Goal: Information Seeking & Learning: Find specific fact

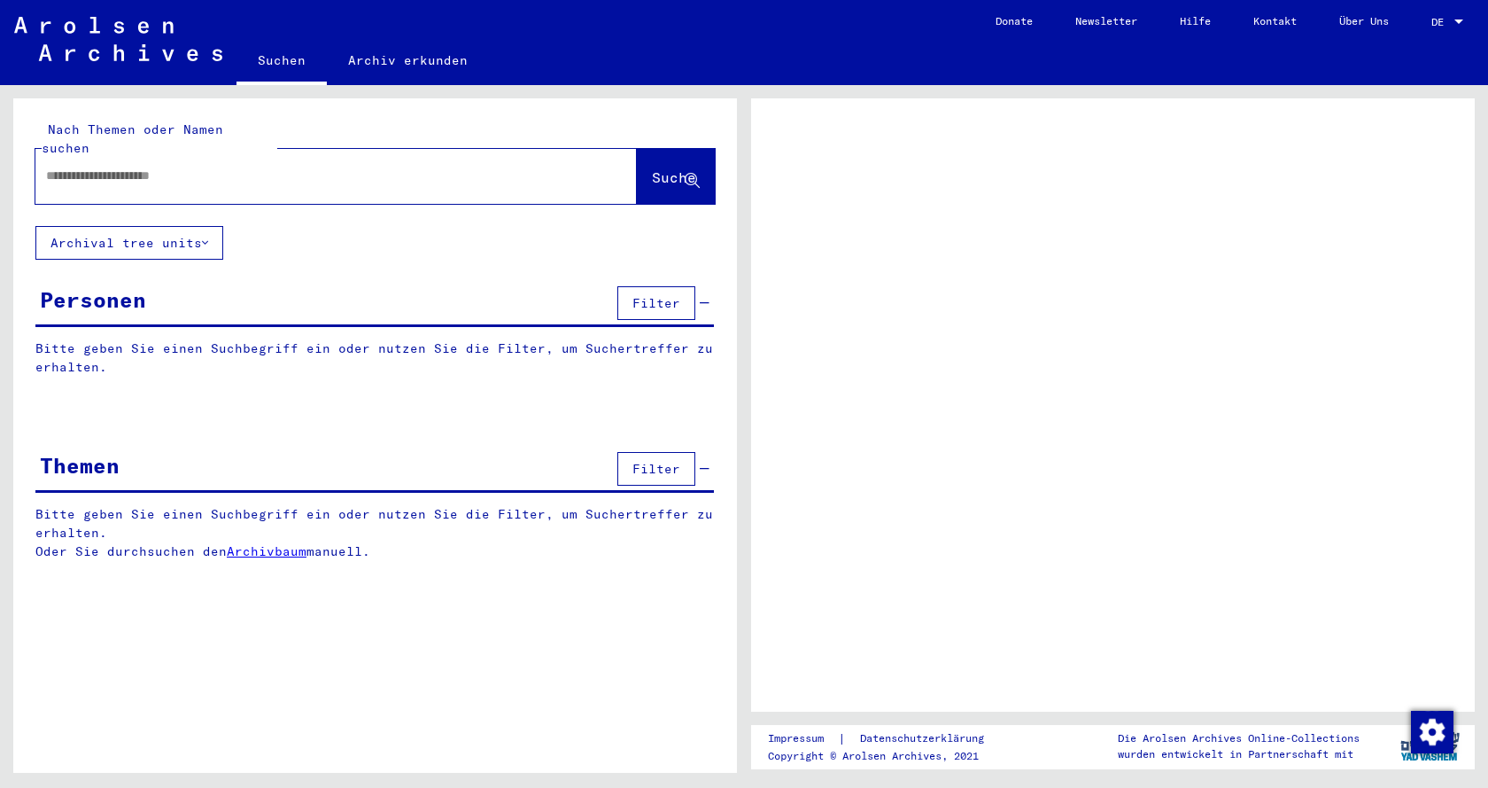
click at [1461, 19] on div at bounding box center [1459, 22] width 16 height 12
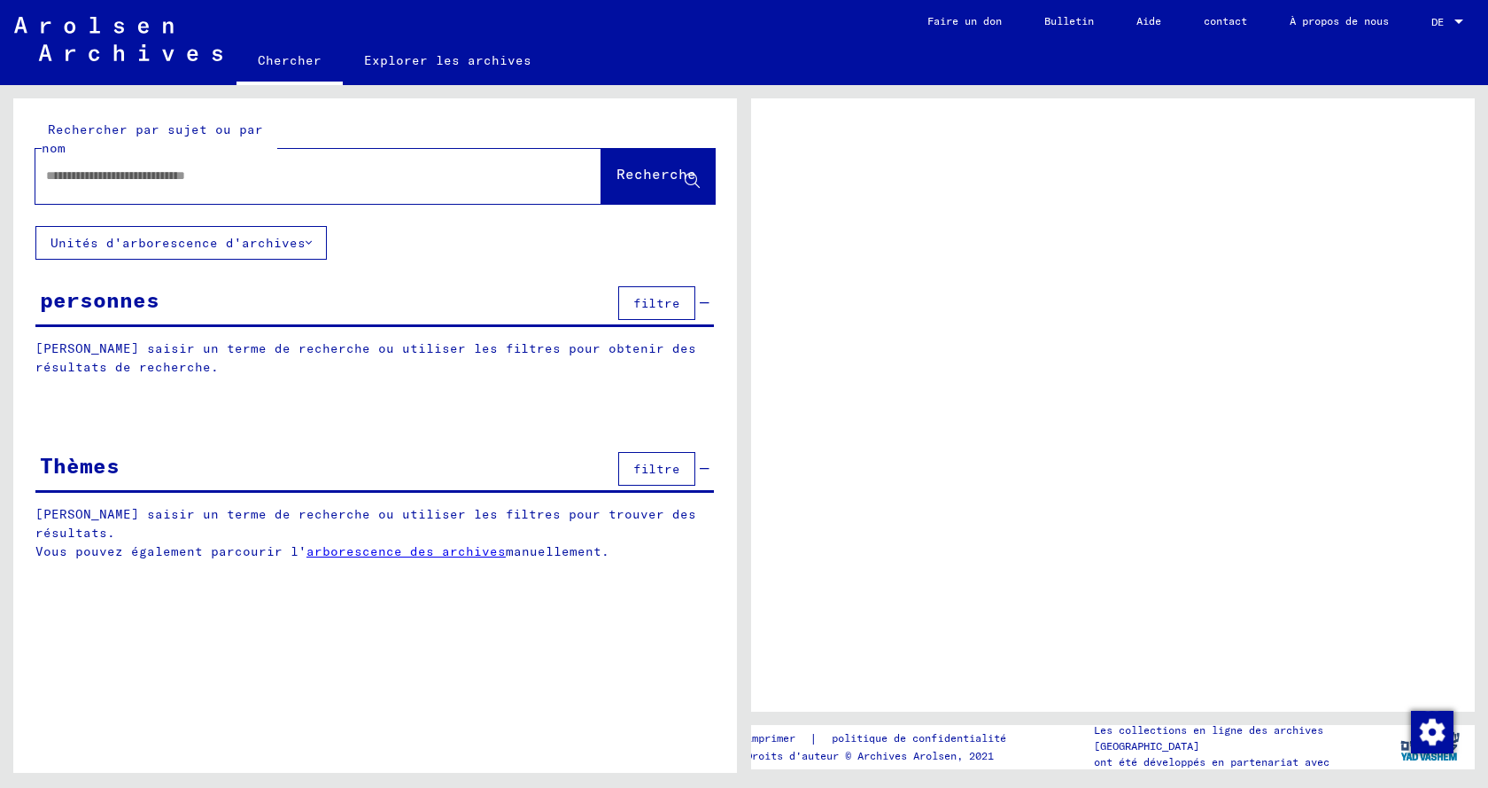
drag, startPoint x: 427, startPoint y: 164, endPoint x: 427, endPoint y: 174, distance: 9.7
click at [427, 167] on div at bounding box center [297, 176] width 524 height 40
click at [423, 176] on input "text" at bounding box center [302, 176] width 513 height 19
type input "****"
click at [642, 180] on font "Recherche" at bounding box center [657, 174] width 80 height 18
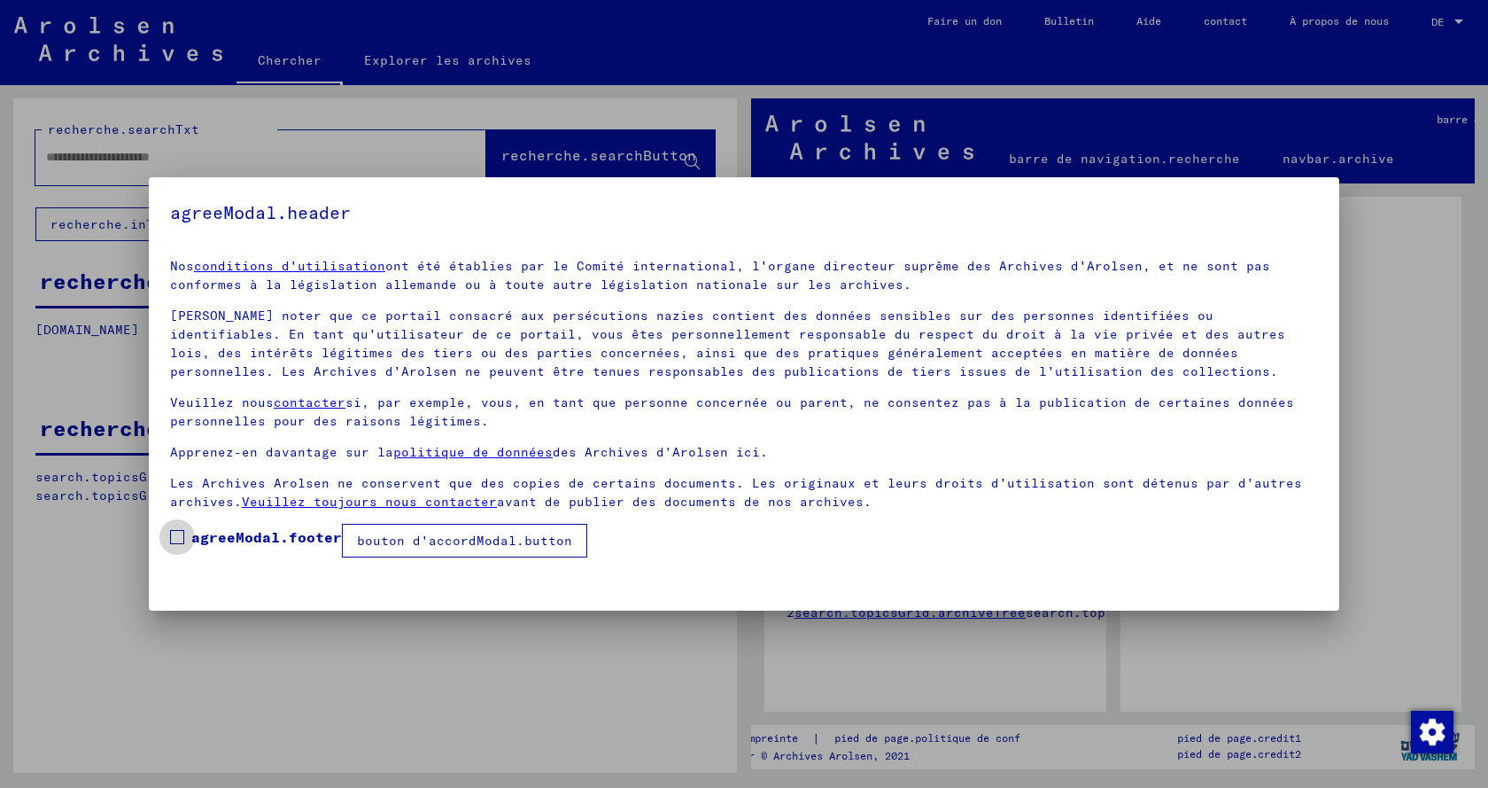
click at [171, 528] on label "agreeModal.footer" at bounding box center [256, 536] width 172 height 21
click at [412, 541] on font "bouton d'accordModal.button" at bounding box center [464, 540] width 215 height 16
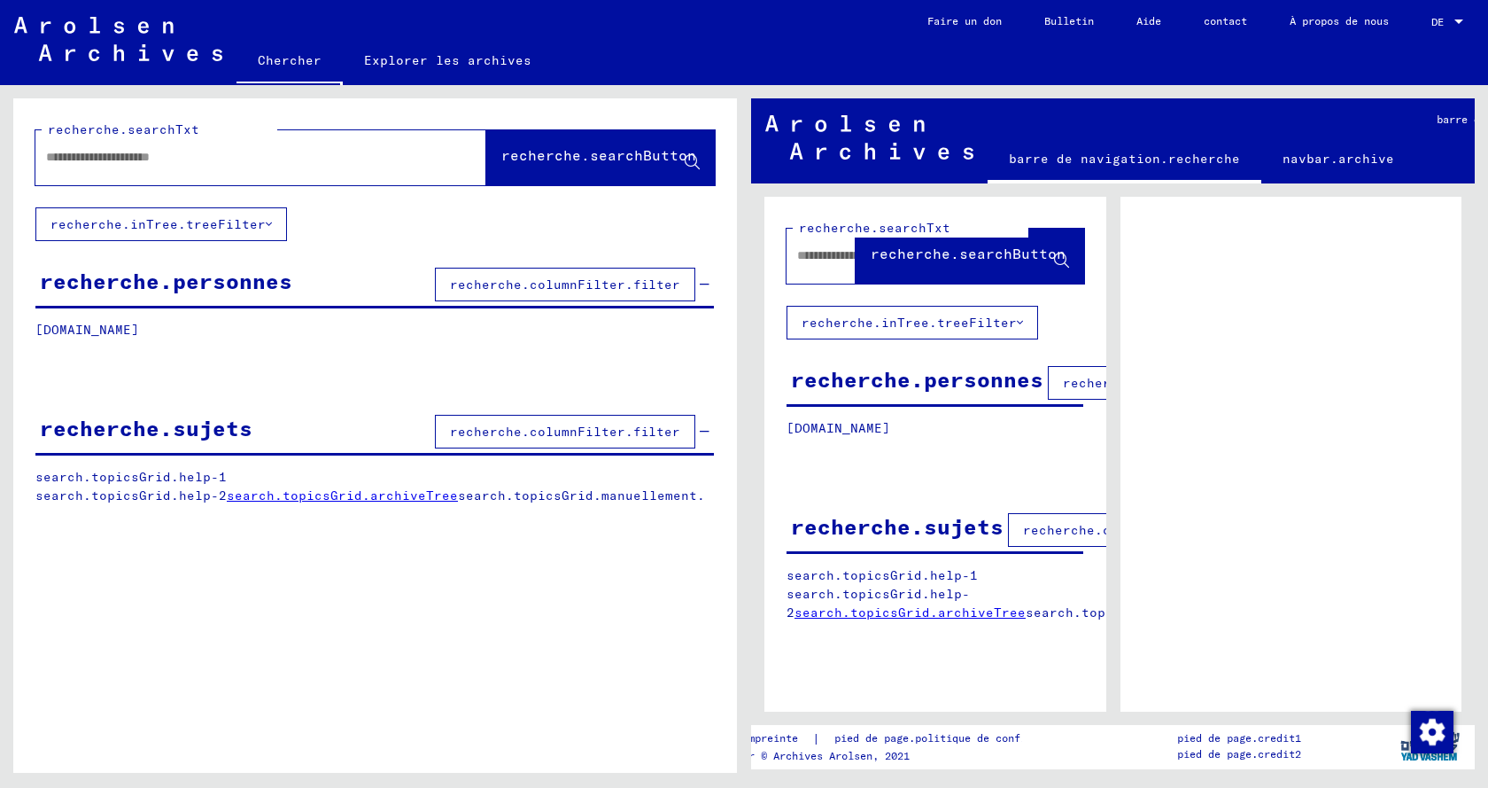
click at [247, 153] on input "text" at bounding box center [245, 157] width 398 height 19
type input "****"
click at [539, 157] on font "recherche.searchButton" at bounding box center [598, 155] width 195 height 18
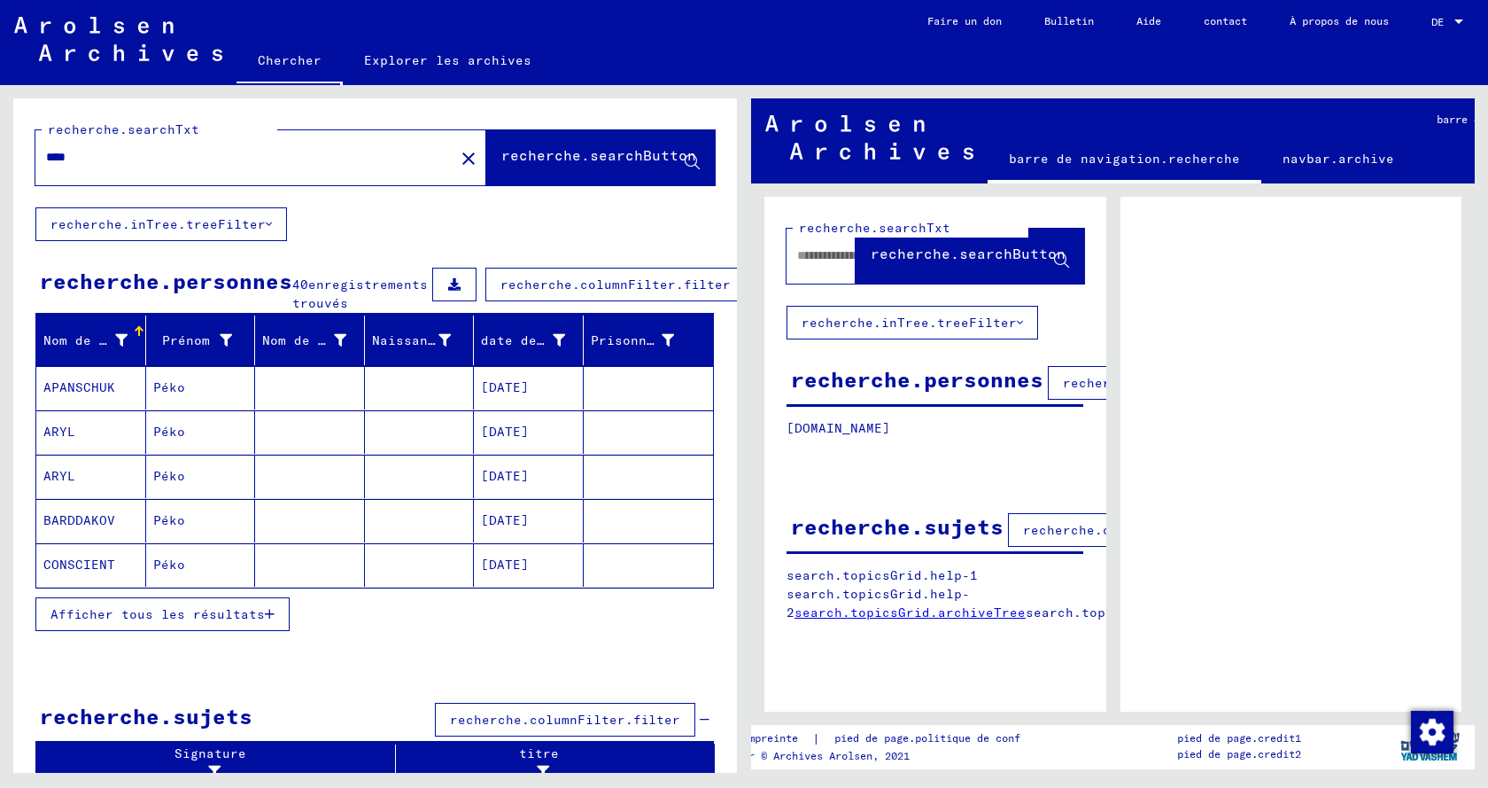
click at [172, 622] on font "Afficher tous les résultats" at bounding box center [158, 614] width 214 height 16
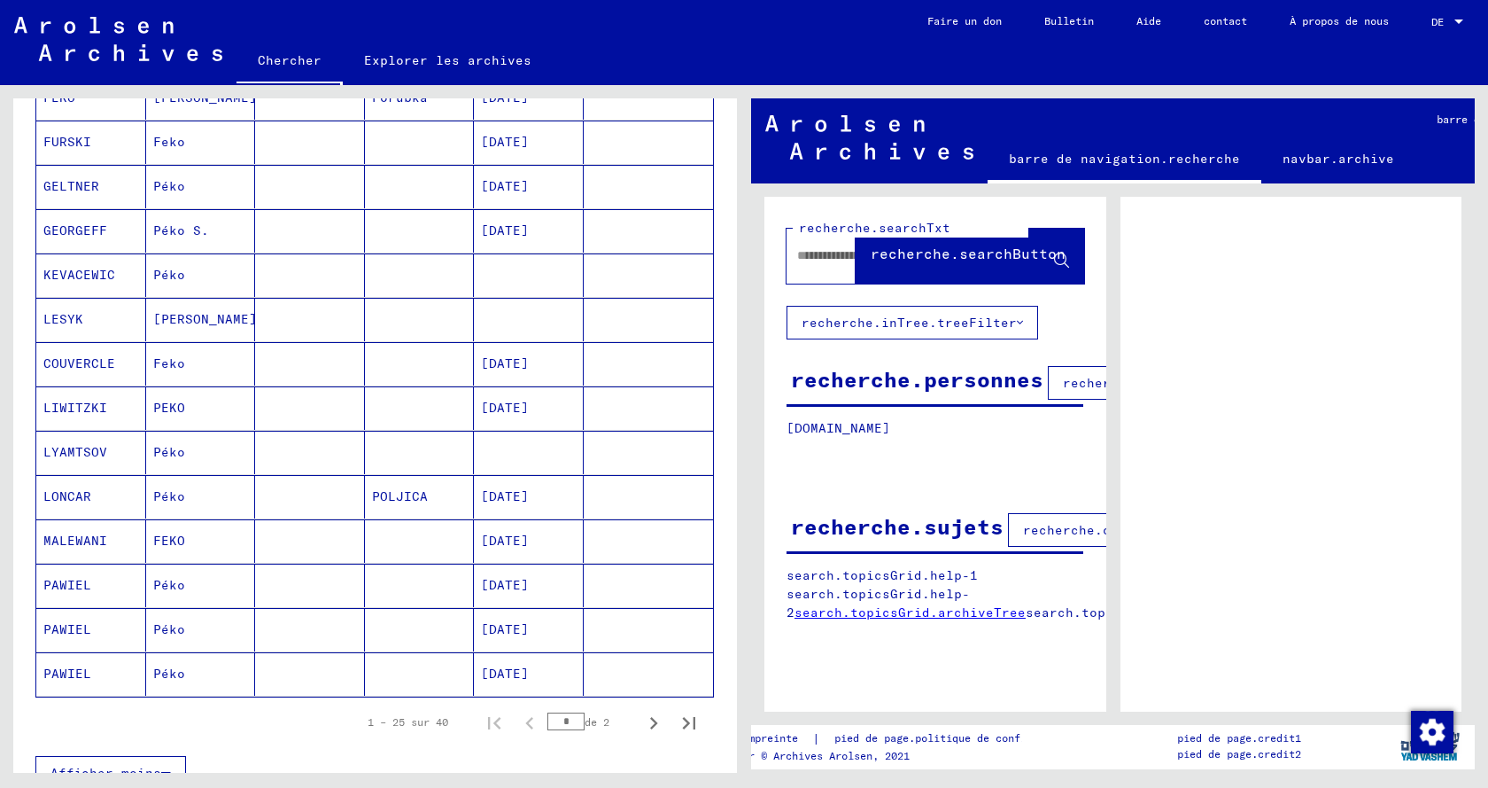
scroll to position [797, 0]
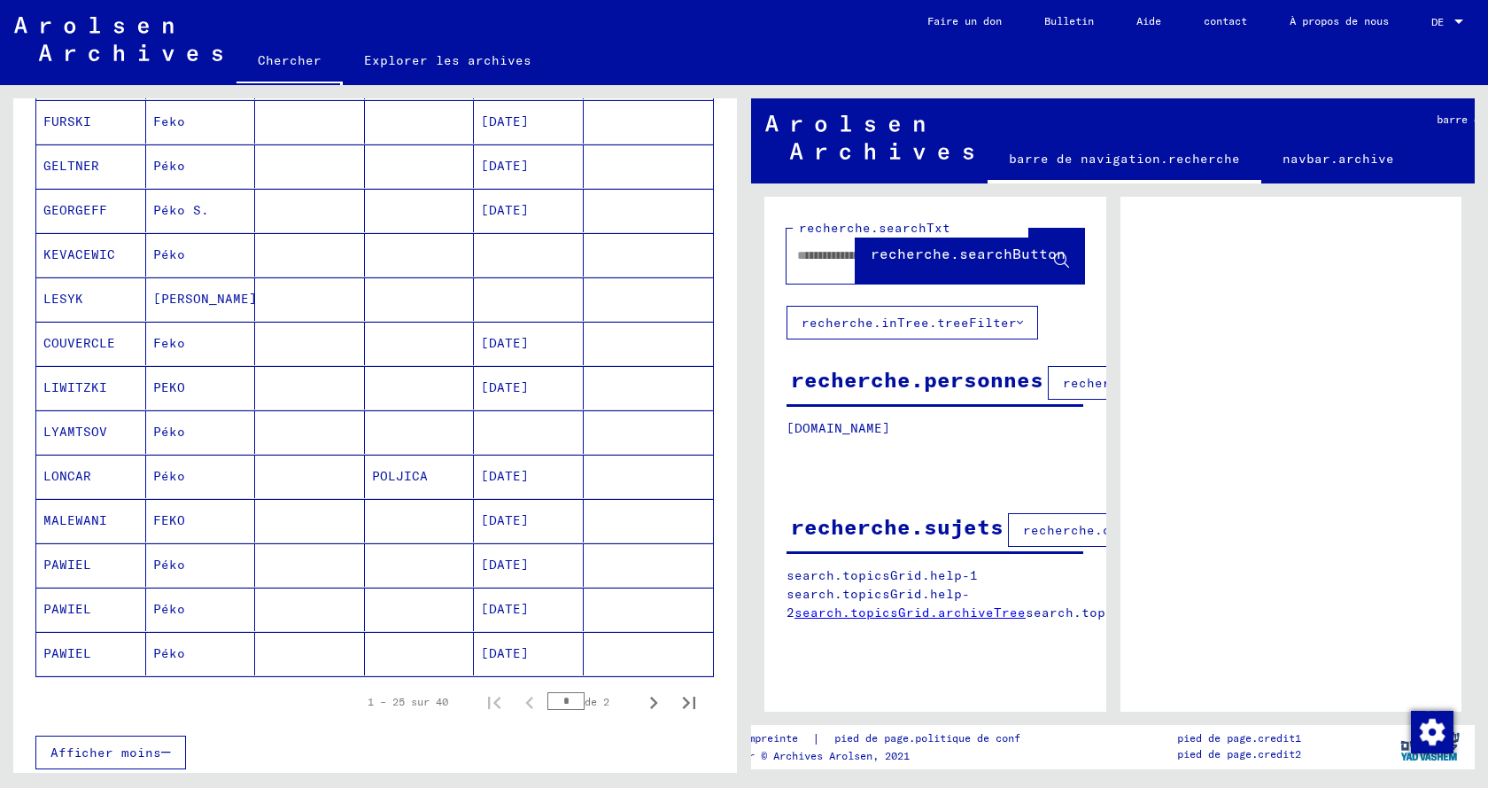
click at [524, 530] on font "[DATE]" at bounding box center [505, 520] width 48 height 19
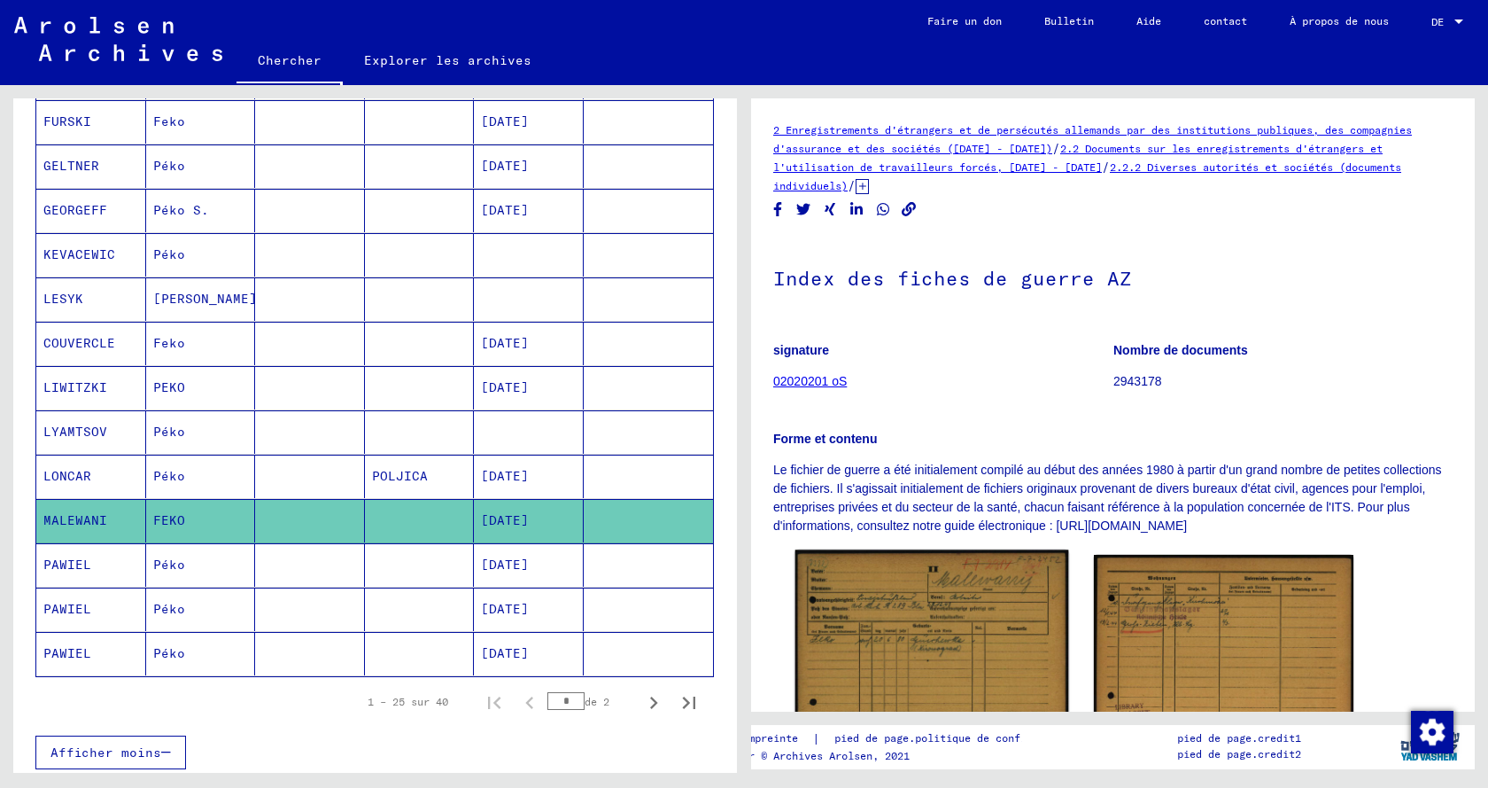
click at [873, 629] on img at bounding box center [932, 648] width 273 height 197
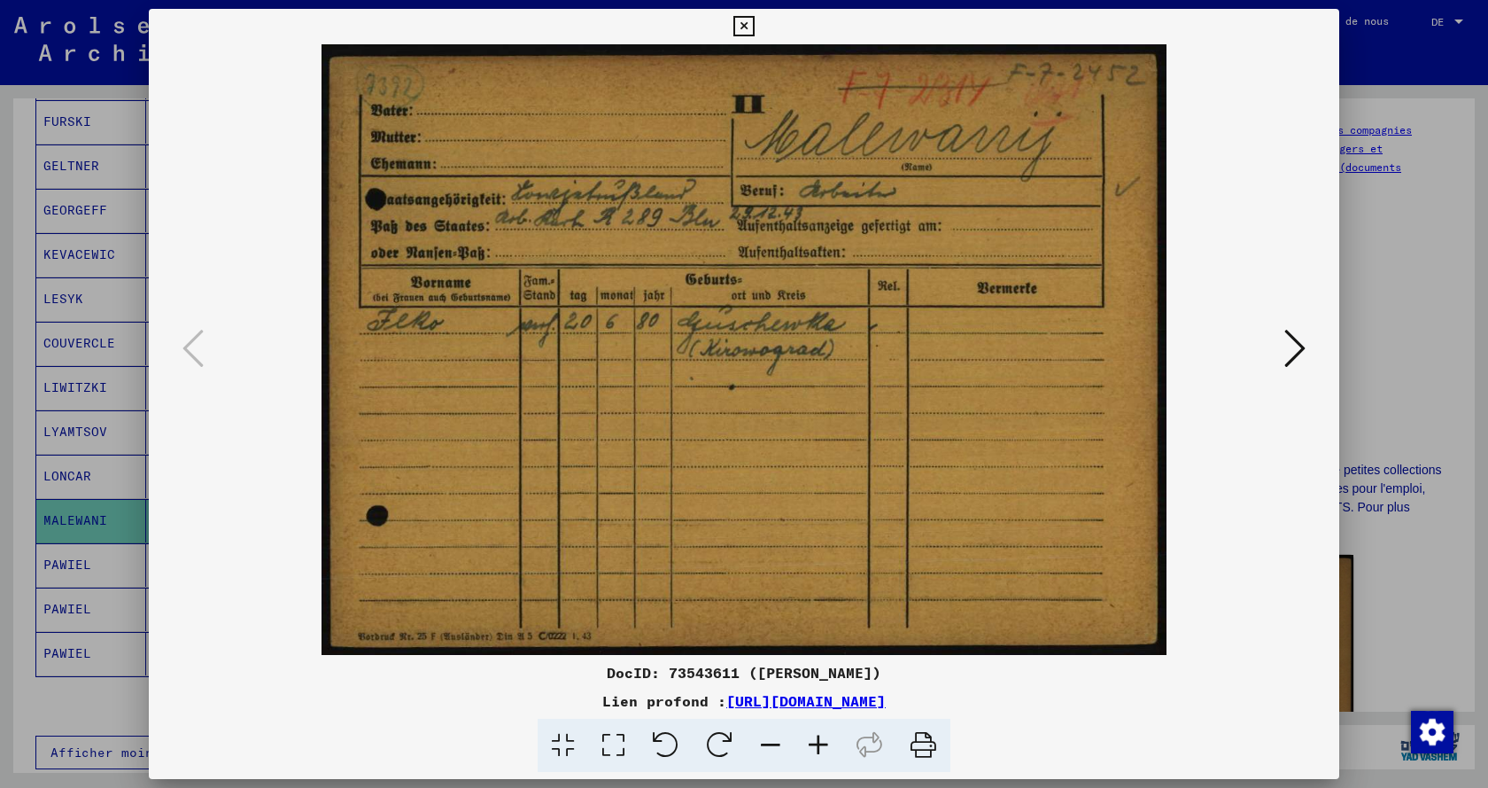
drag, startPoint x: 727, startPoint y: 419, endPoint x: 724, endPoint y: 453, distance: 33.8
click at [724, 453] on img at bounding box center [744, 349] width 1070 height 610
click at [597, 315] on img at bounding box center [744, 349] width 1070 height 610
click at [1302, 348] on icon at bounding box center [1295, 348] width 21 height 43
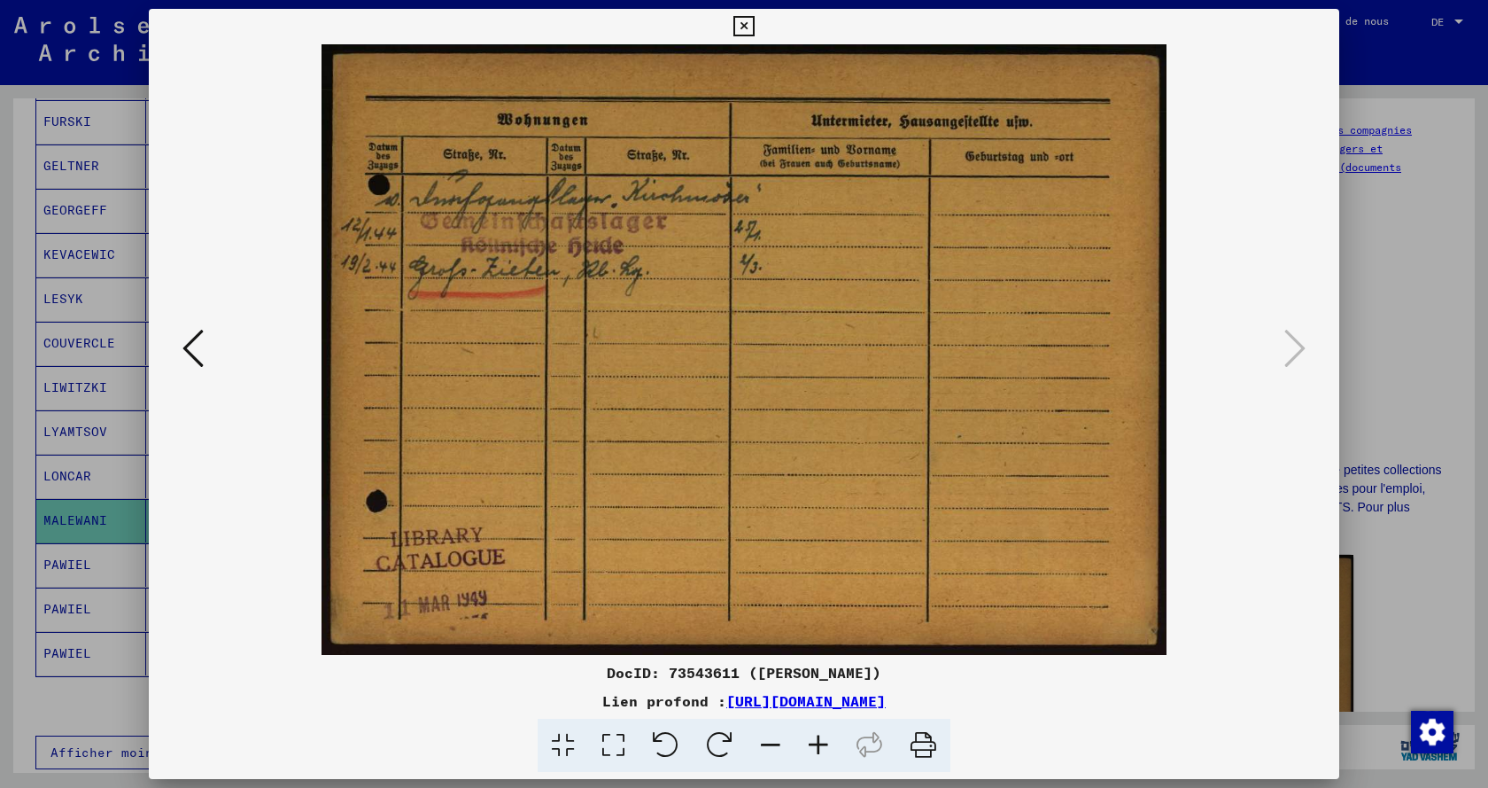
click at [751, 22] on icon at bounding box center [744, 26] width 20 height 21
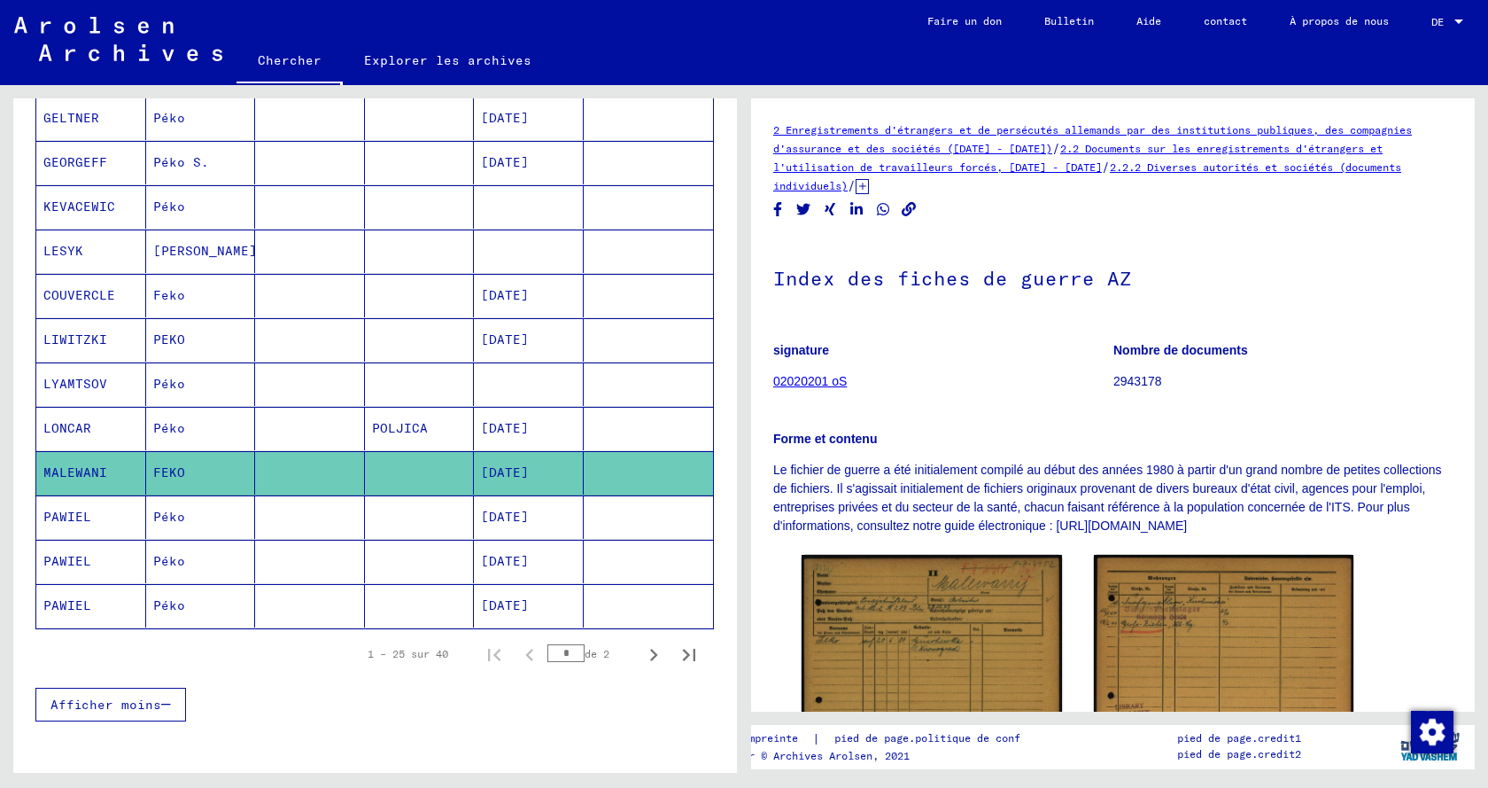
scroll to position [958, 0]
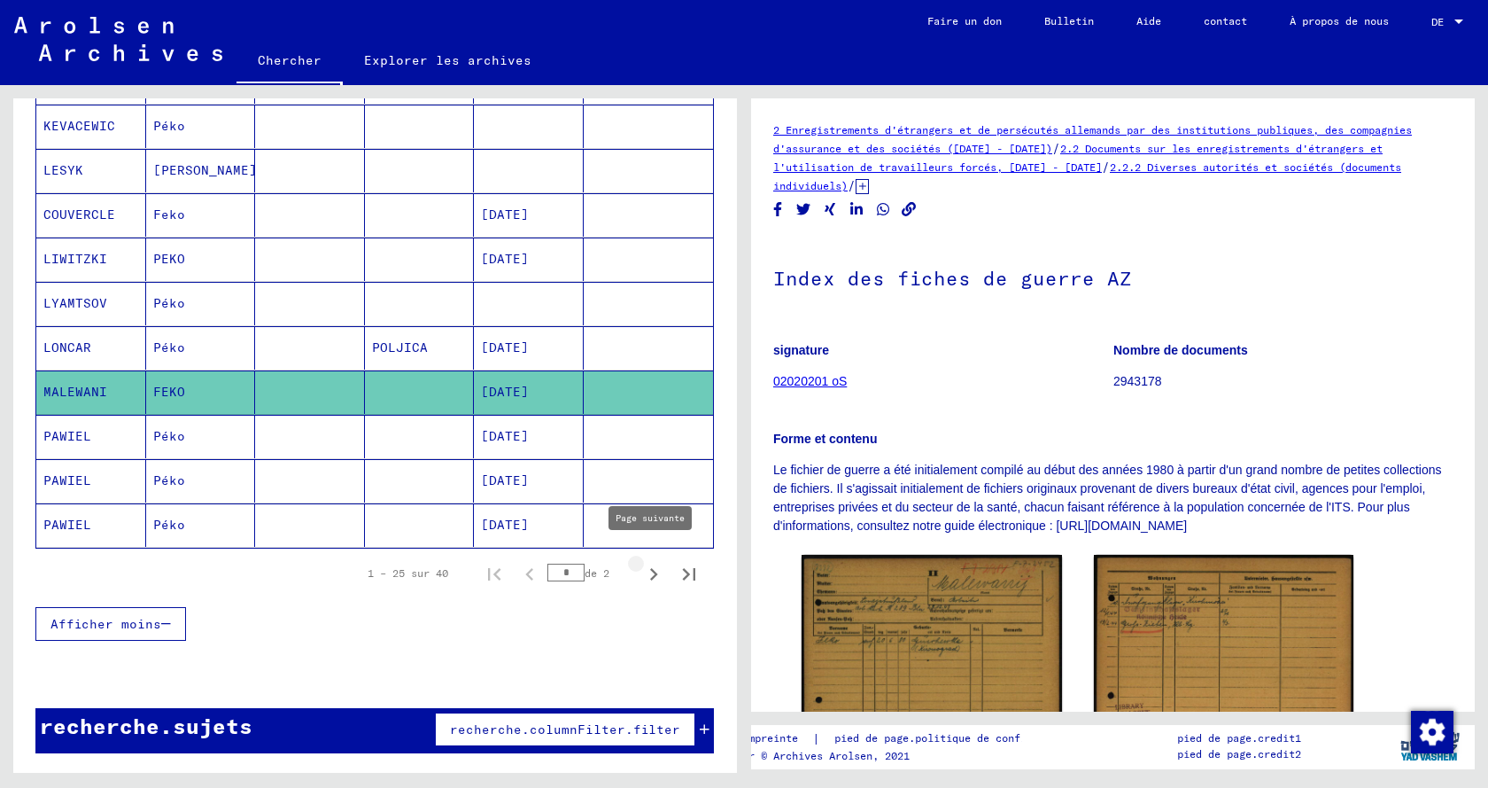
click at [642, 562] on icon "Page suivante" at bounding box center [653, 574] width 25 height 25
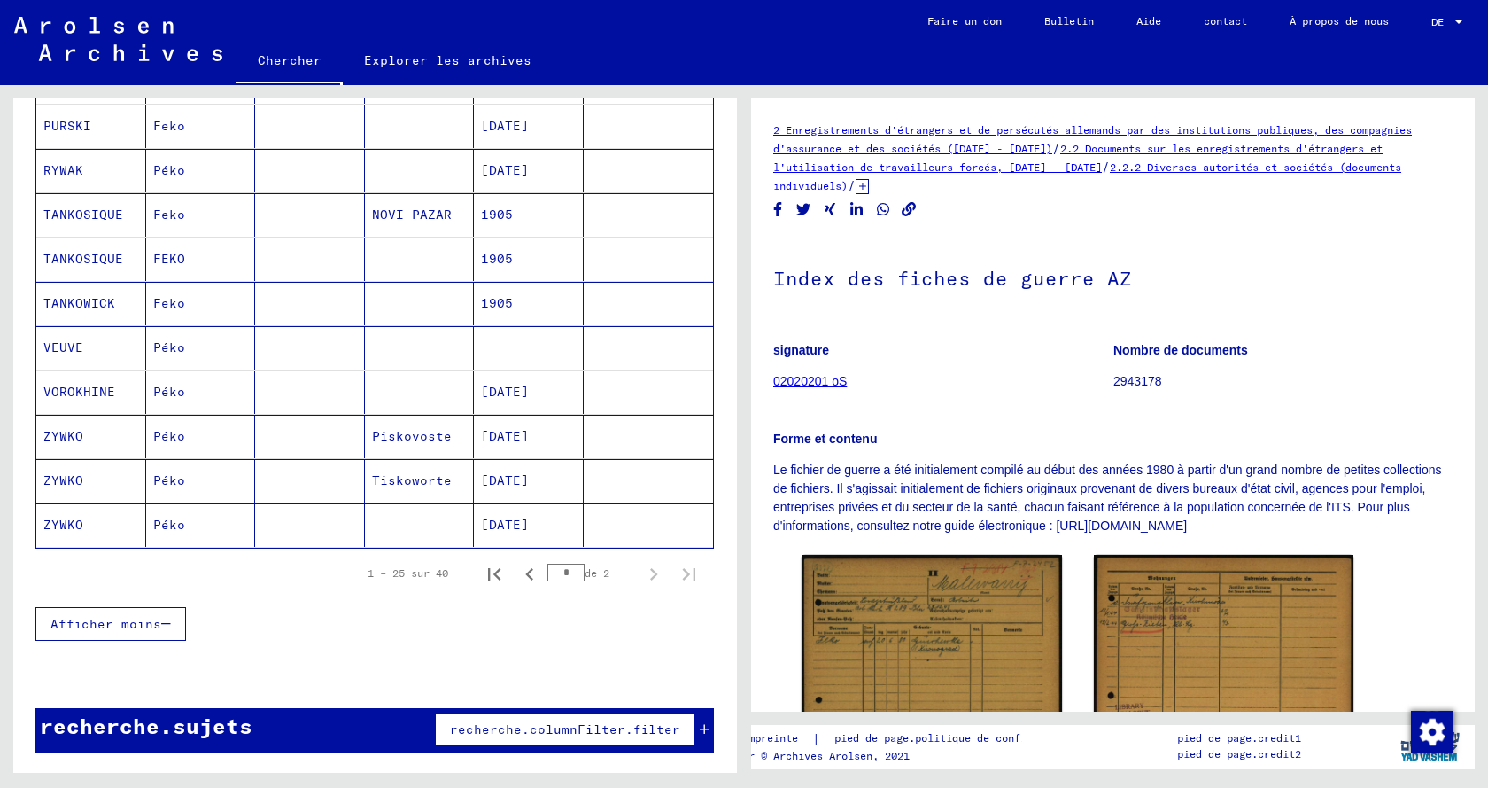
scroll to position [515, 0]
click at [517, 562] on icon "Page précédente" at bounding box center [529, 574] width 25 height 25
type input "*"
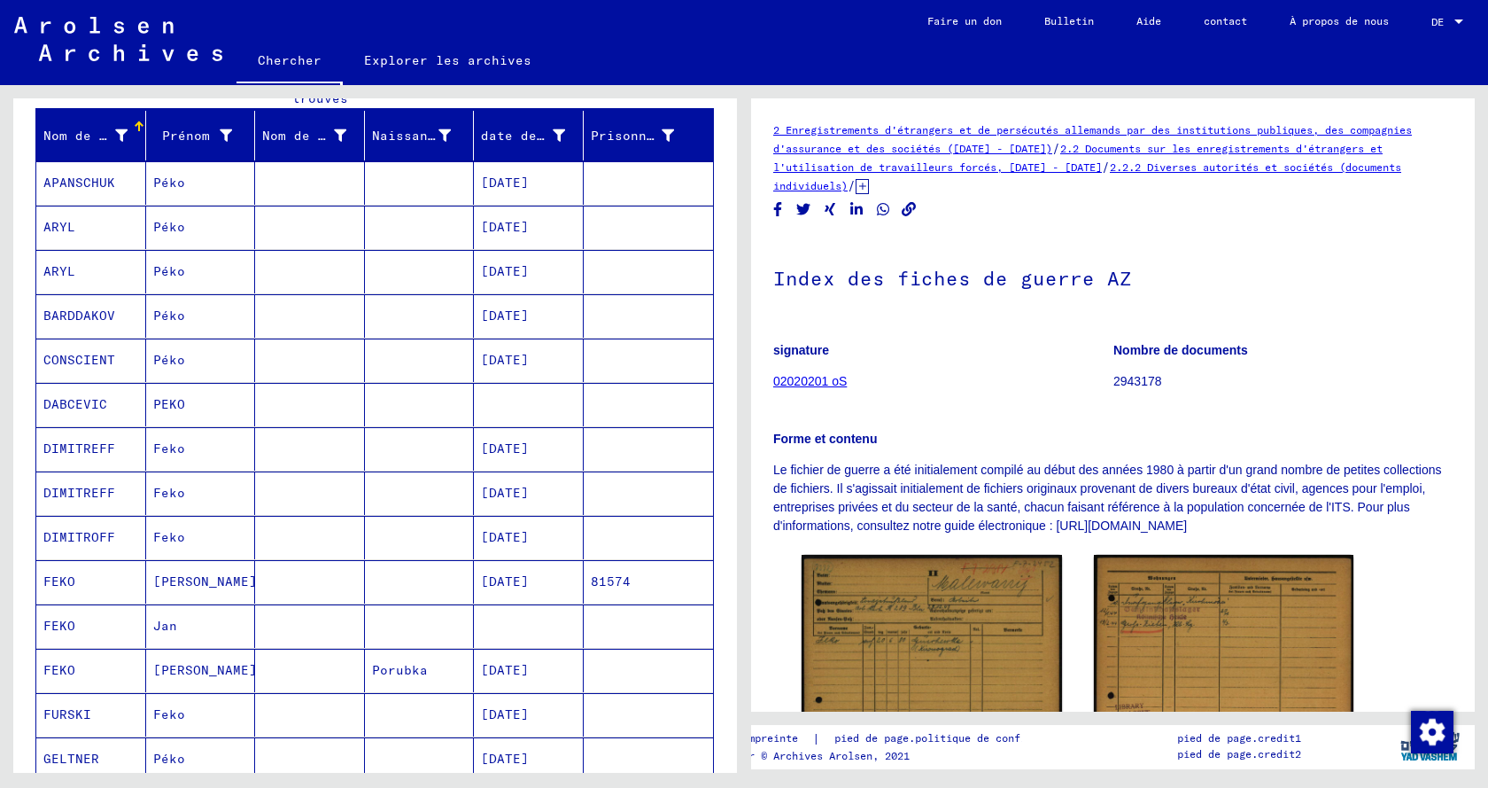
scroll to position [249, 0]
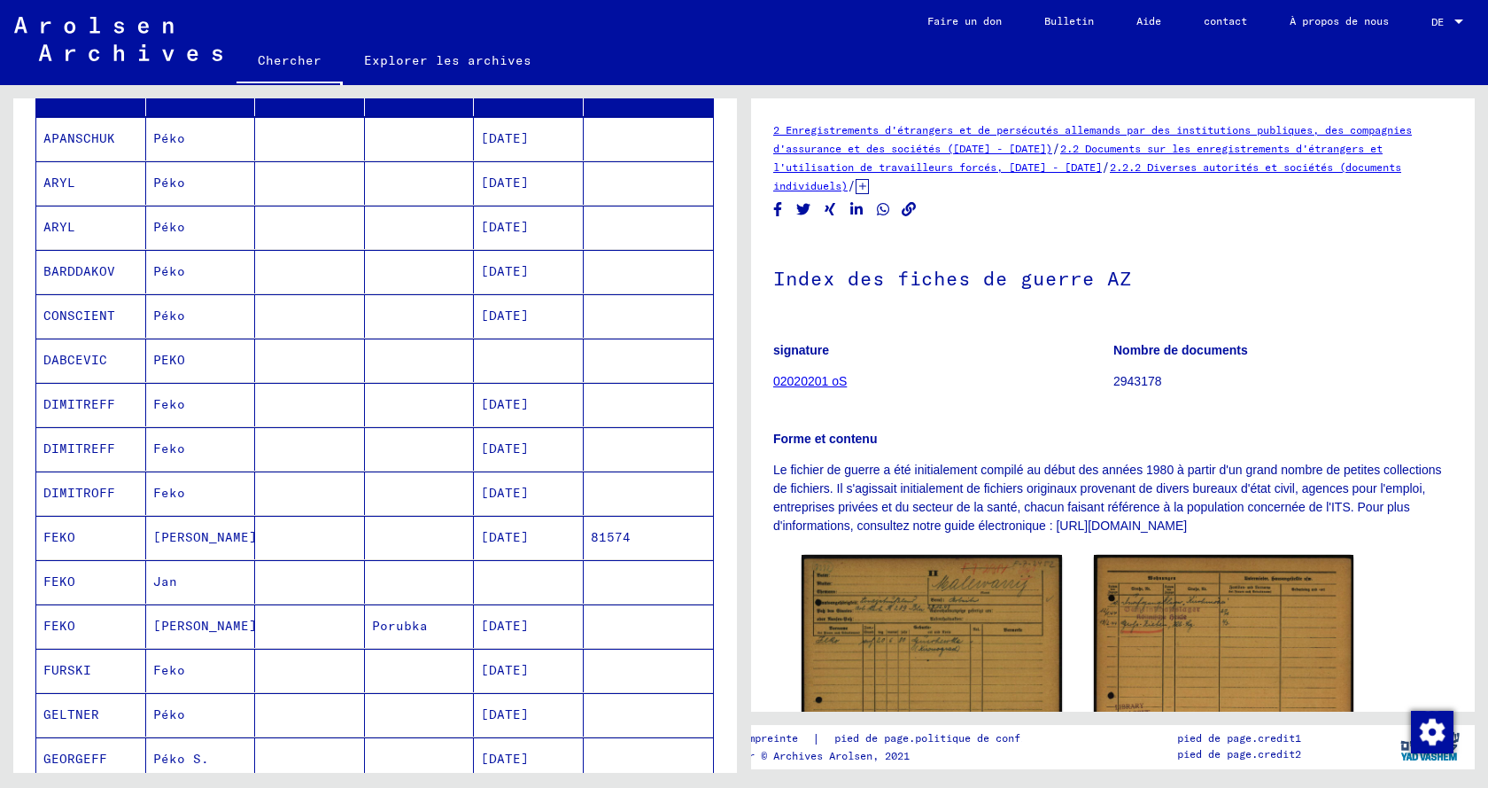
click at [69, 589] on font "FEKO" at bounding box center [59, 581] width 32 height 16
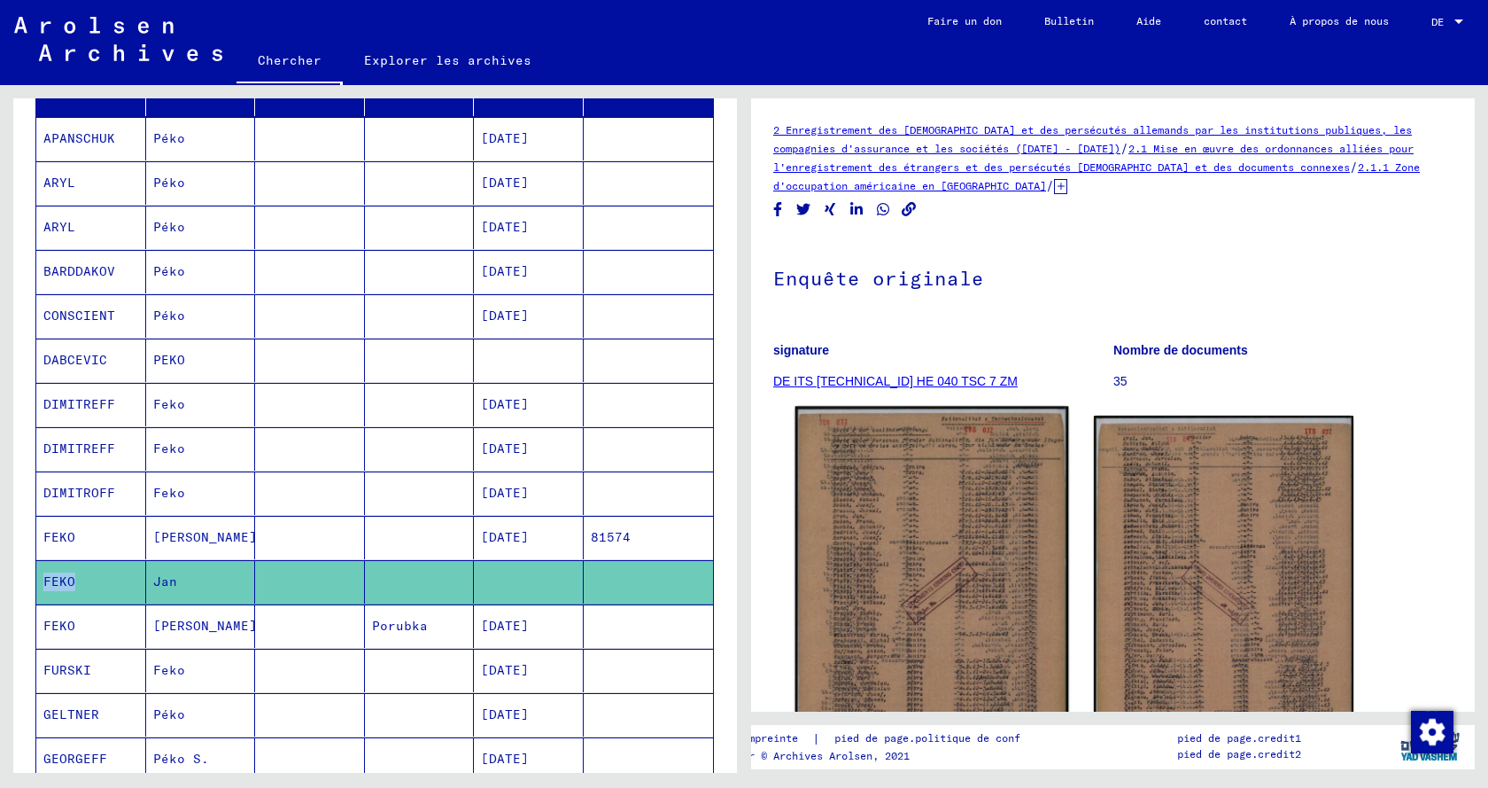
click at [944, 568] on img at bounding box center [932, 597] width 273 height 383
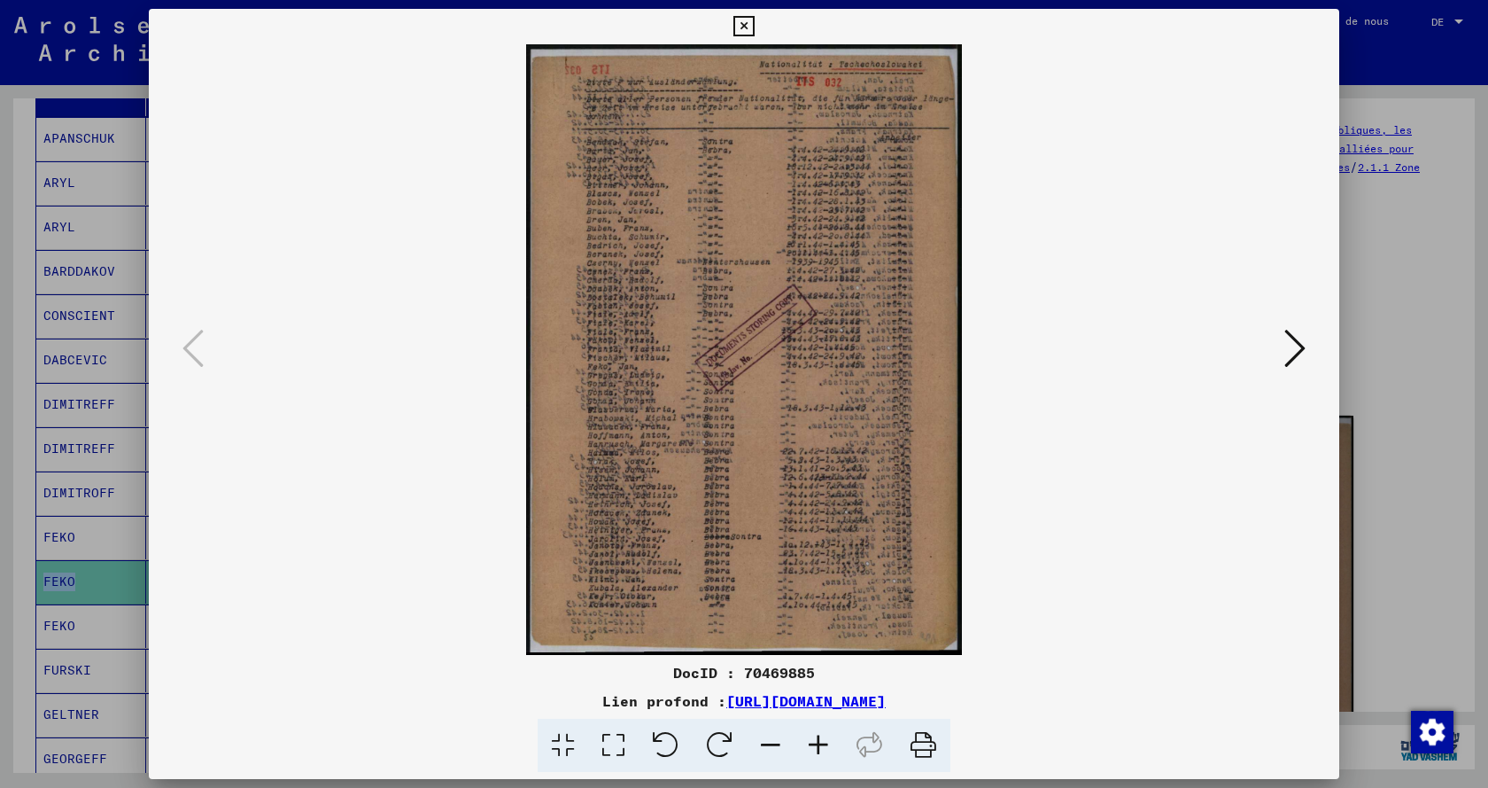
click at [664, 485] on img at bounding box center [744, 349] width 1070 height 610
click at [822, 733] on icon at bounding box center [819, 746] width 48 height 54
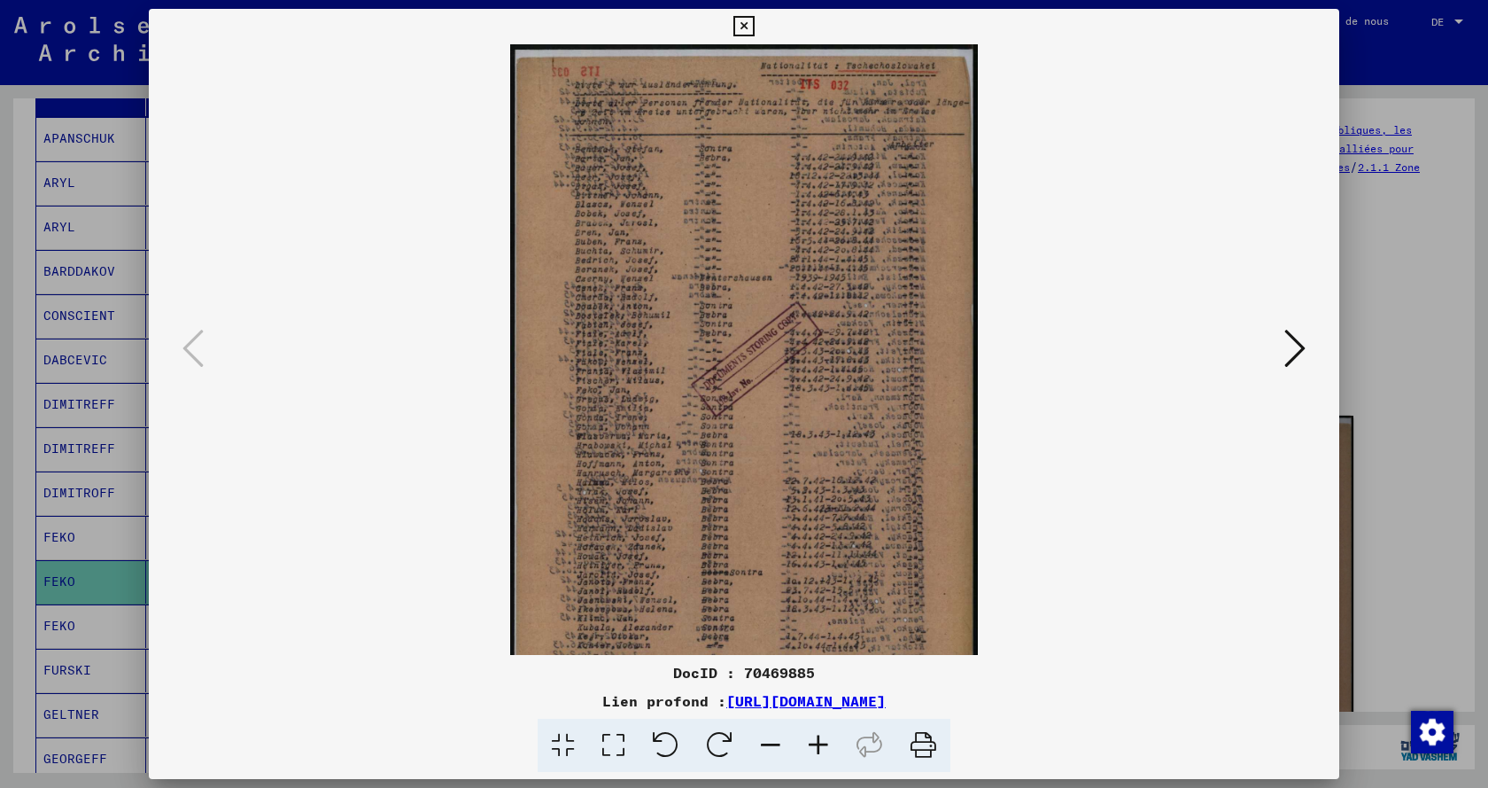
click at [822, 733] on icon at bounding box center [819, 746] width 48 height 54
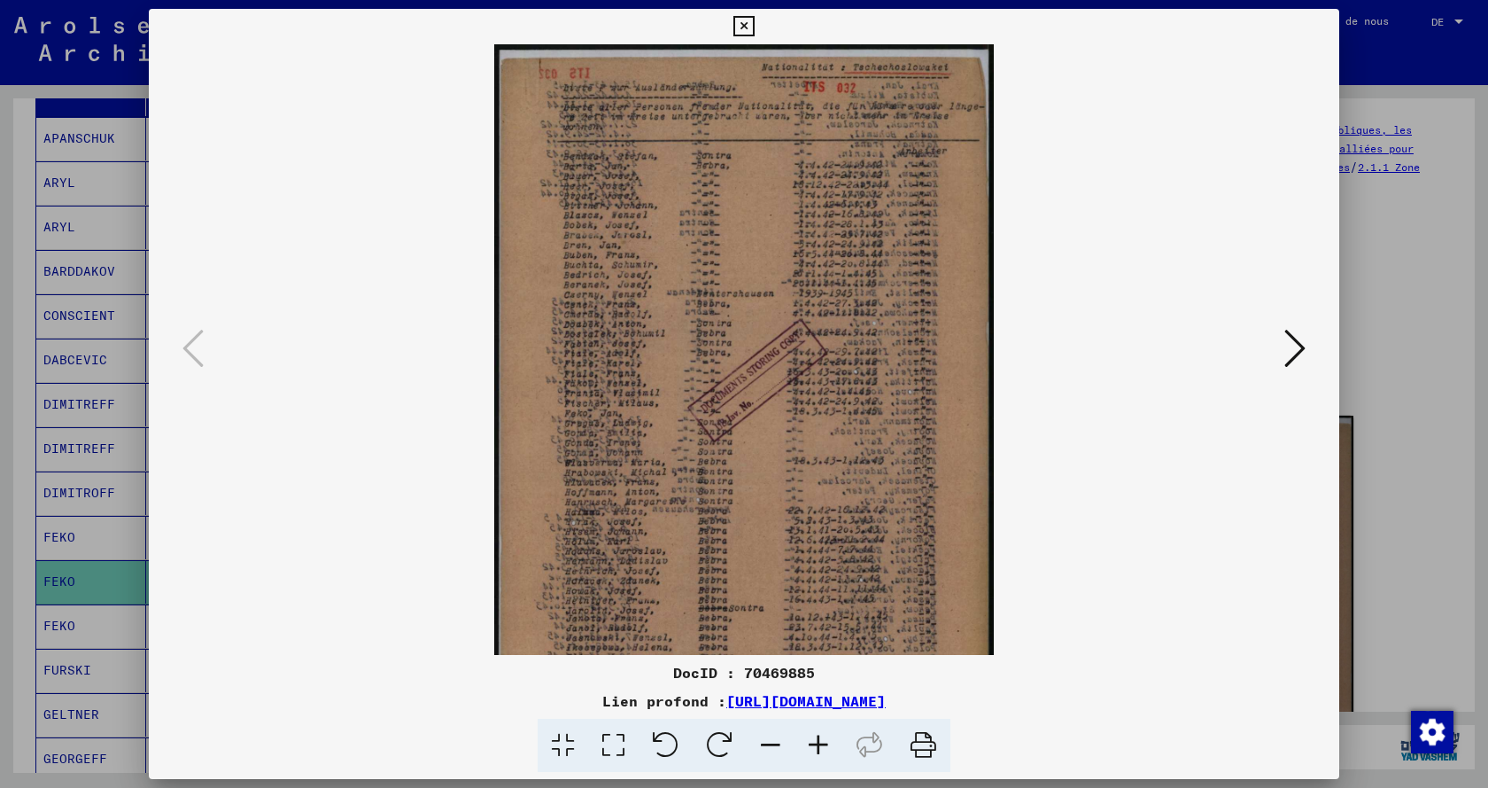
click at [822, 733] on icon at bounding box center [819, 746] width 48 height 54
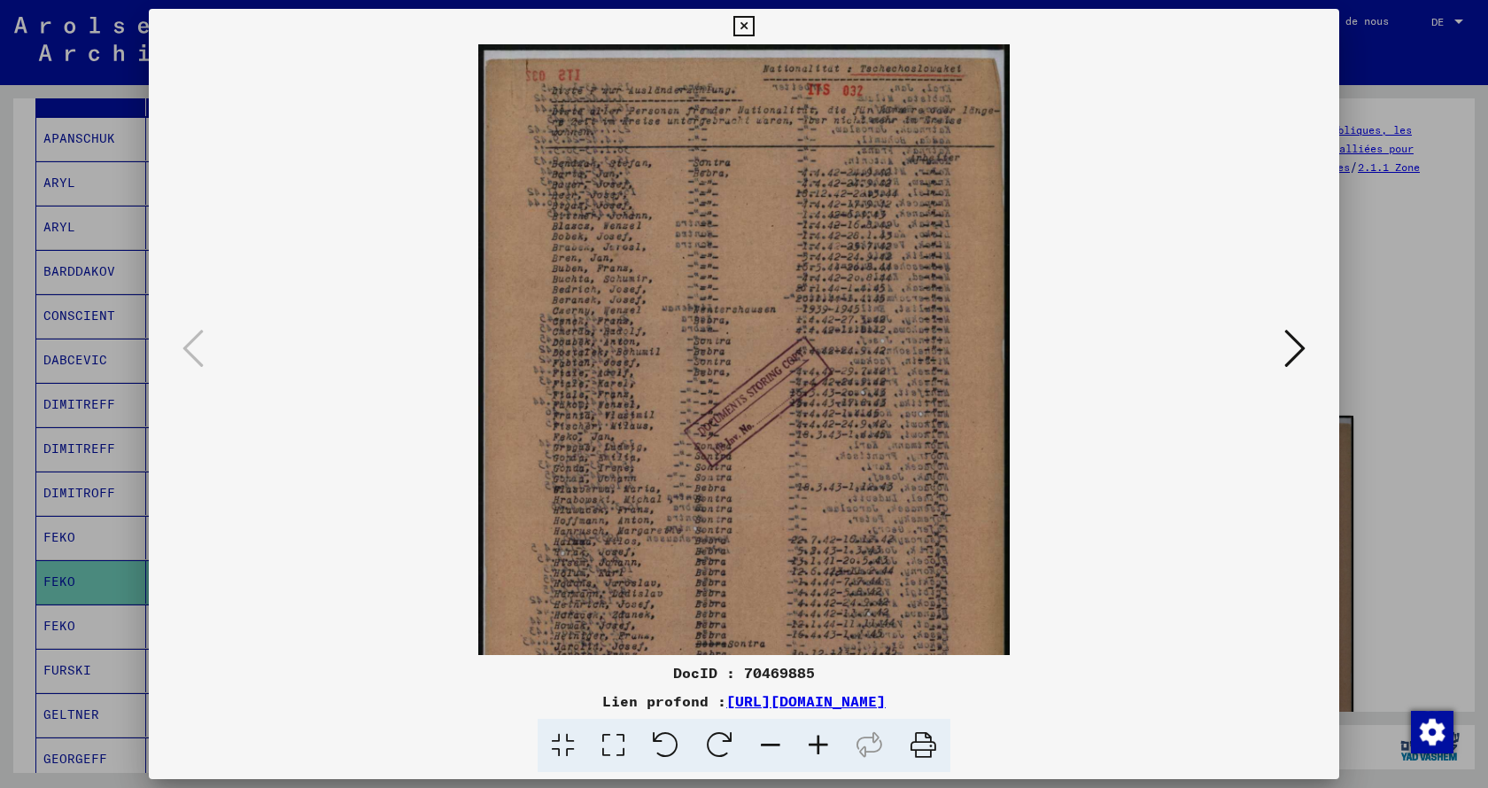
click at [822, 733] on icon at bounding box center [819, 746] width 48 height 54
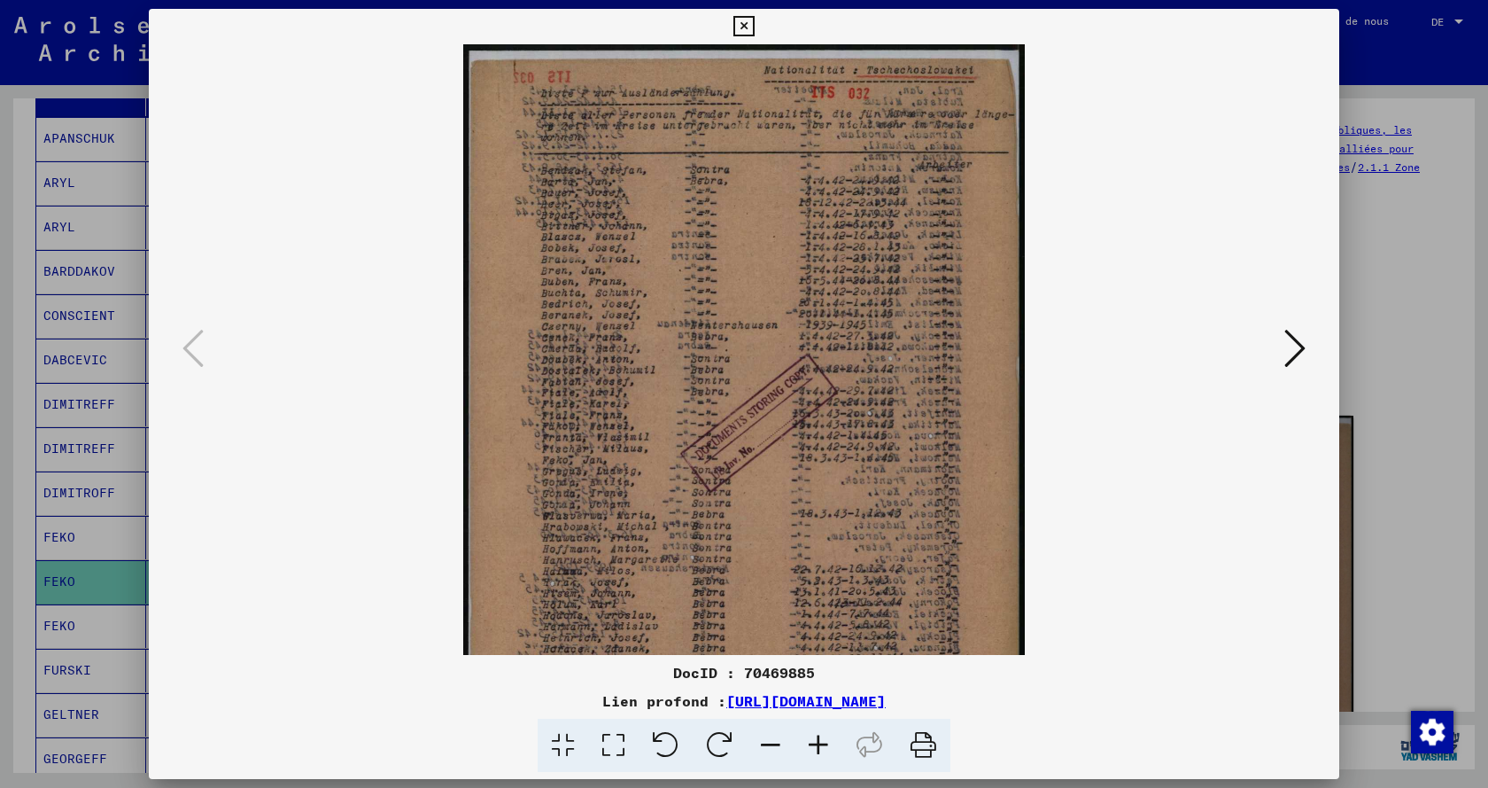
click at [822, 733] on icon at bounding box center [819, 746] width 48 height 54
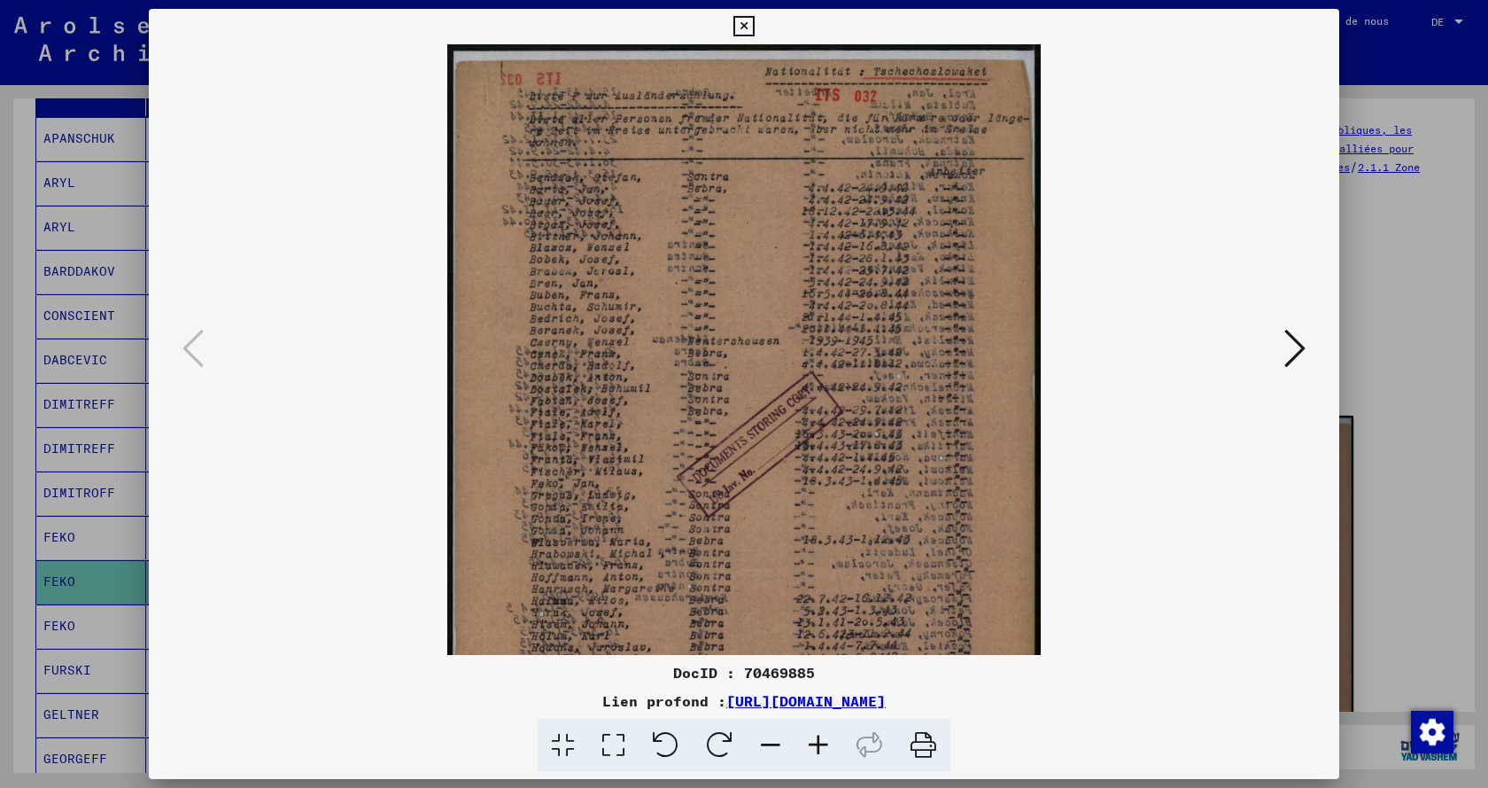
click at [822, 733] on icon at bounding box center [819, 746] width 48 height 54
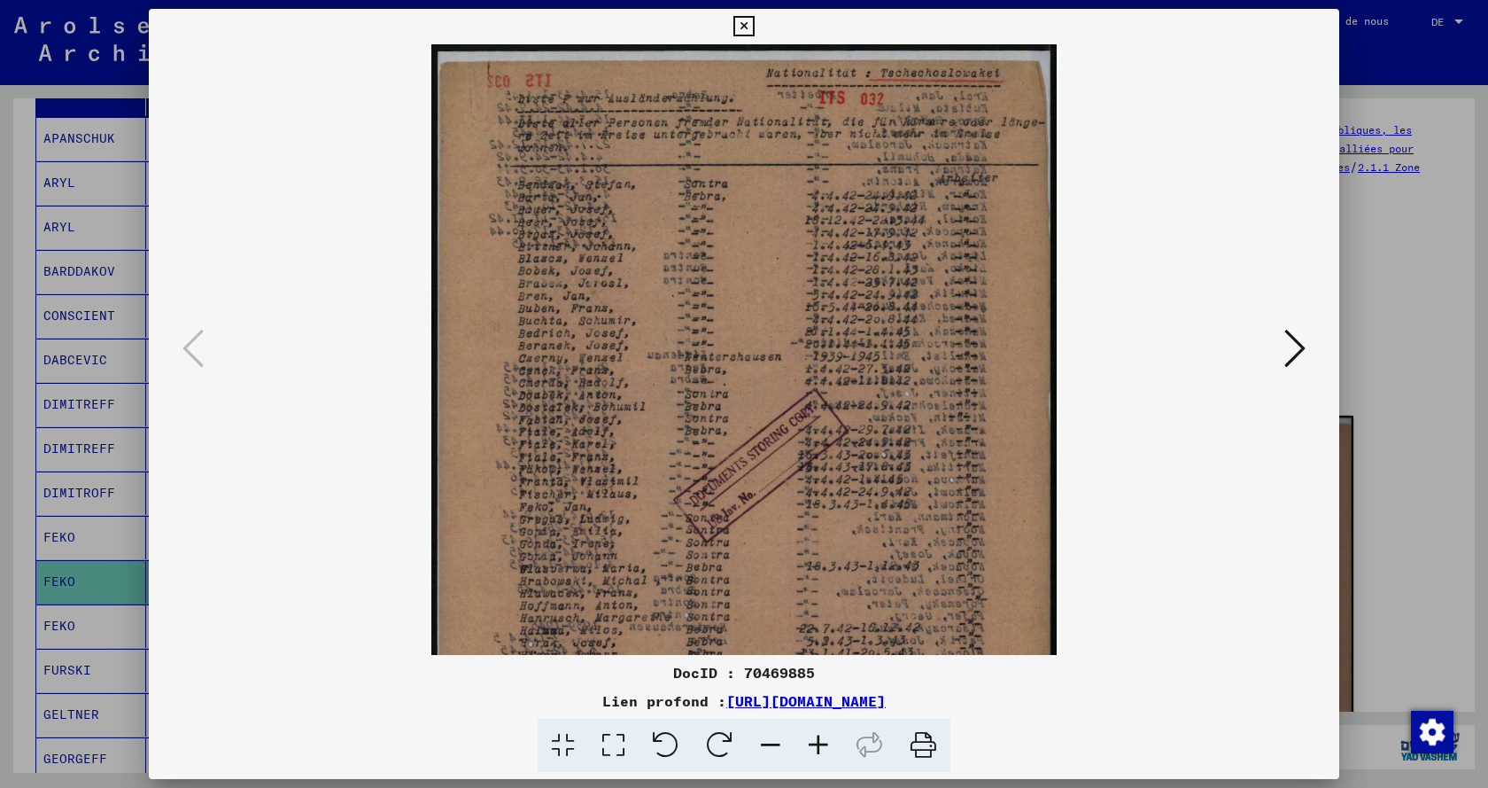
click at [822, 733] on icon at bounding box center [819, 746] width 48 height 54
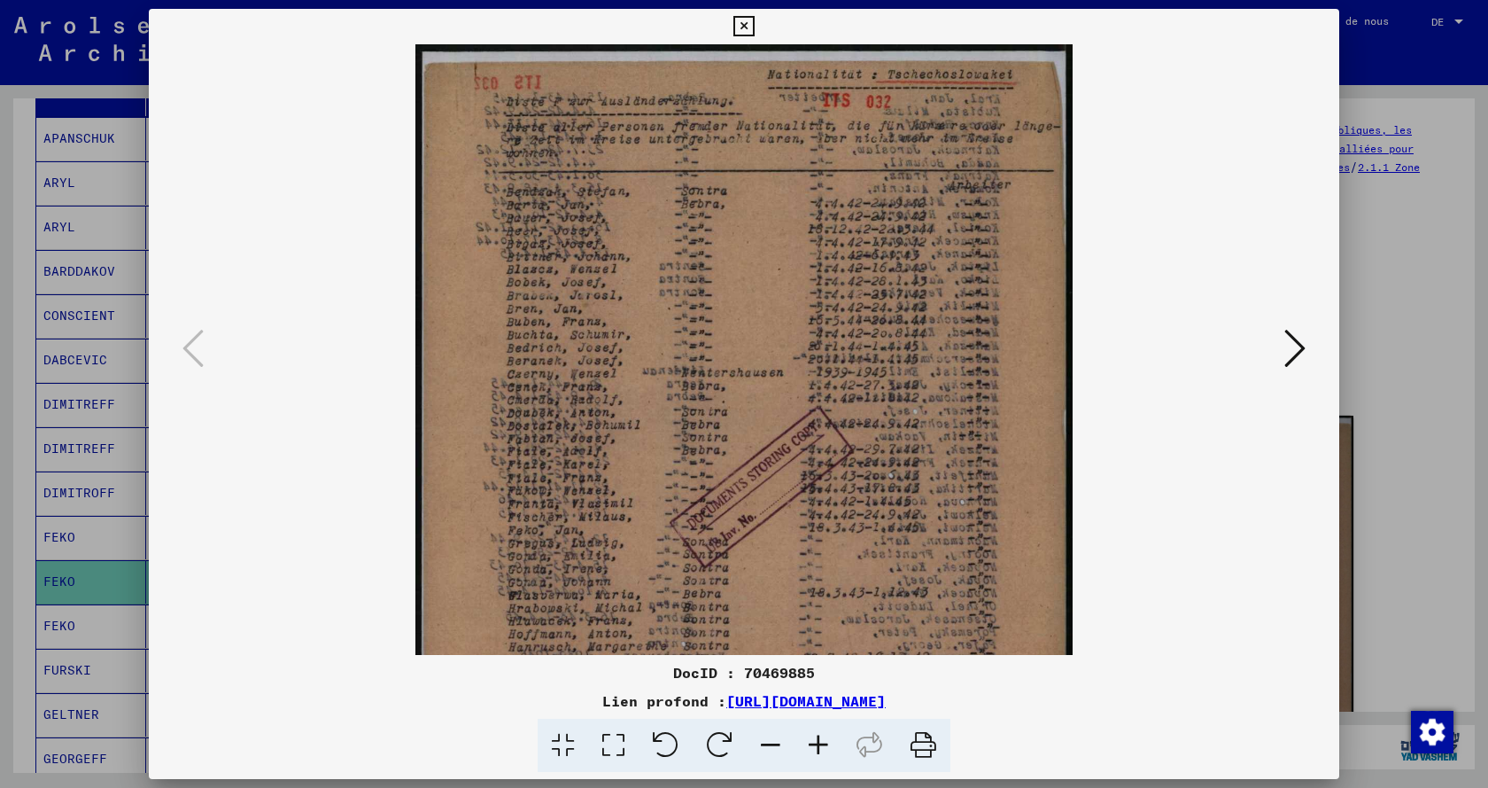
click at [822, 733] on icon at bounding box center [819, 746] width 48 height 54
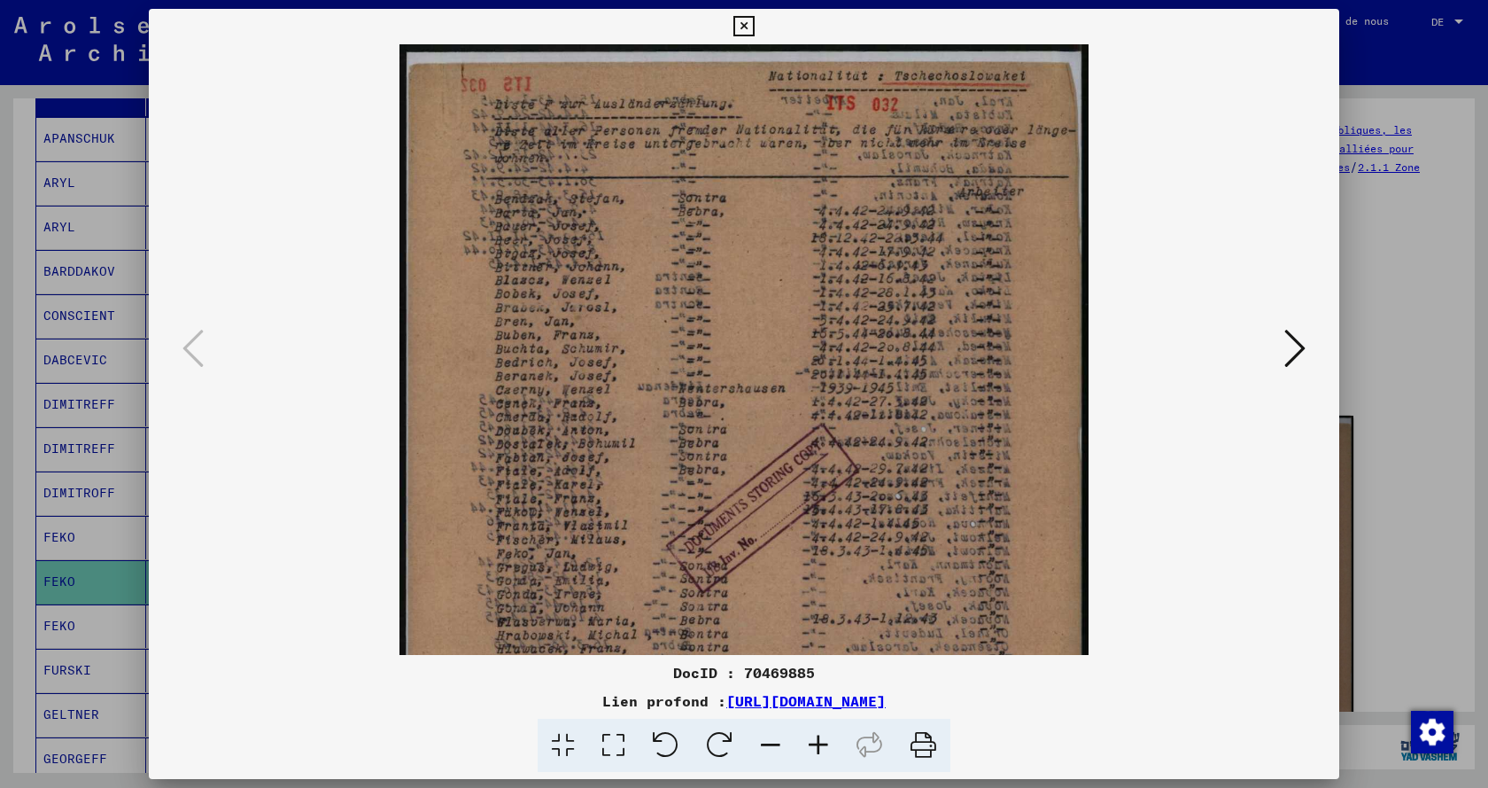
click at [822, 733] on icon at bounding box center [819, 746] width 48 height 54
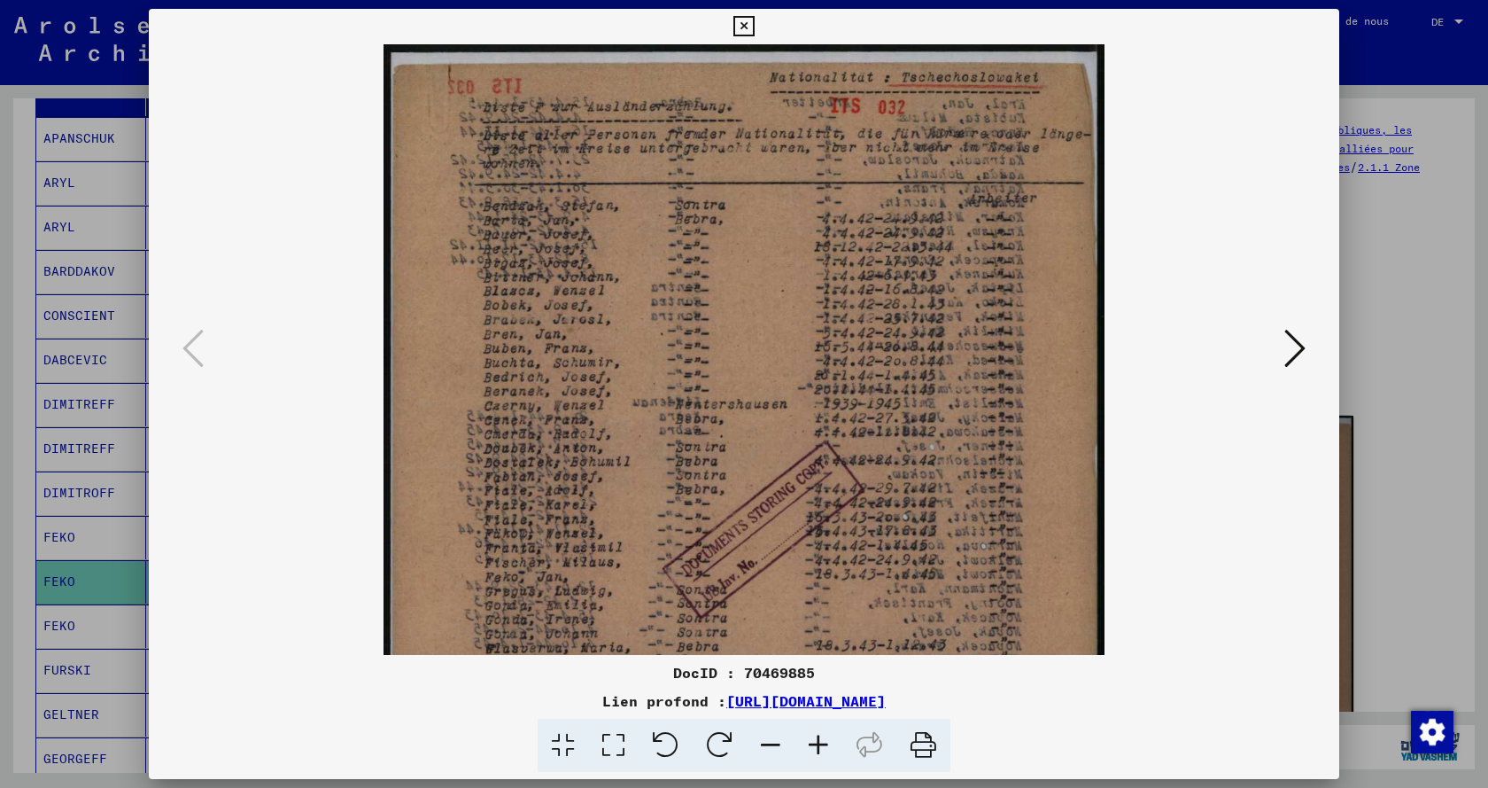
click at [822, 733] on icon at bounding box center [819, 746] width 48 height 54
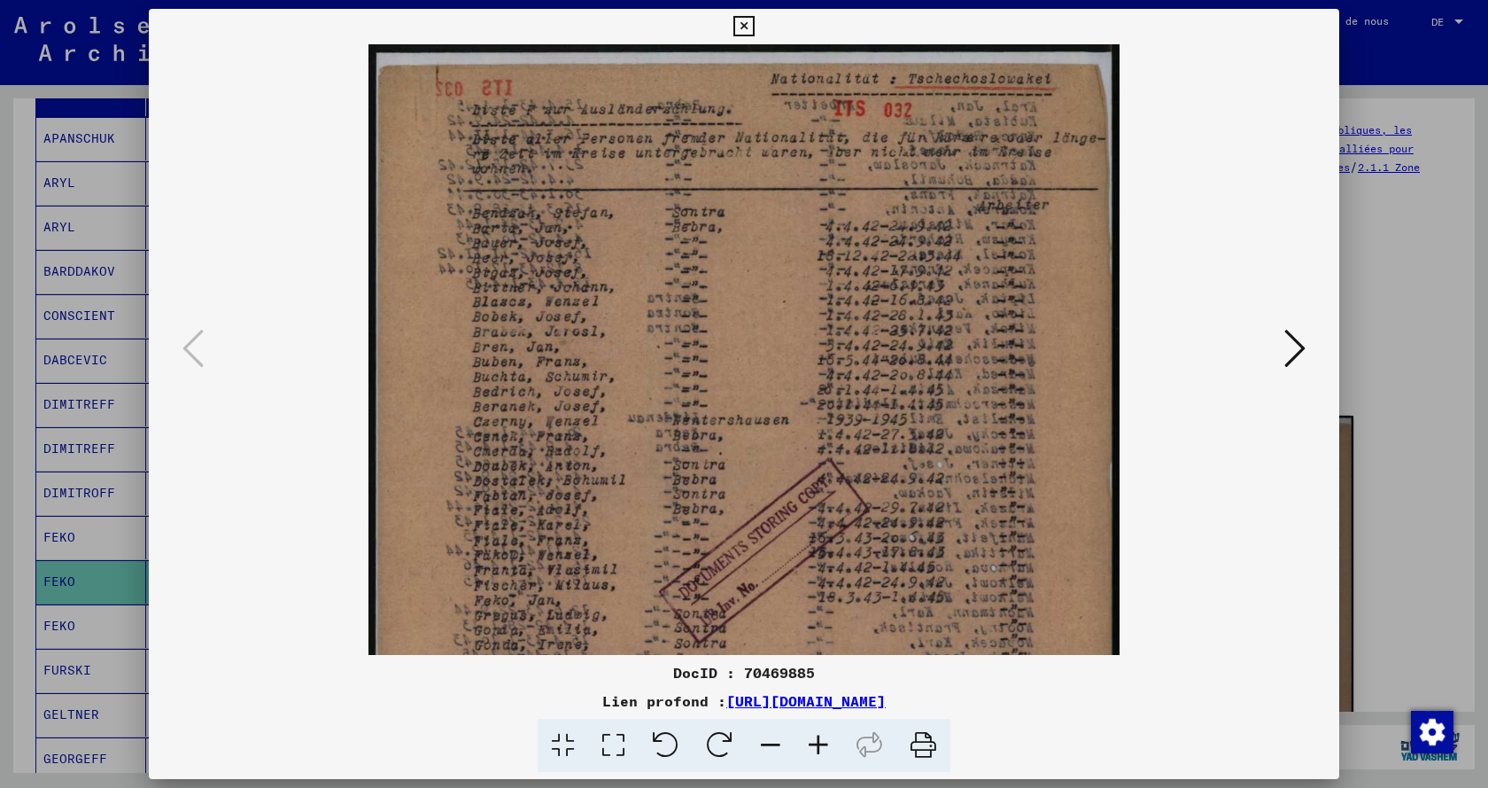
click at [822, 733] on icon at bounding box center [819, 746] width 48 height 54
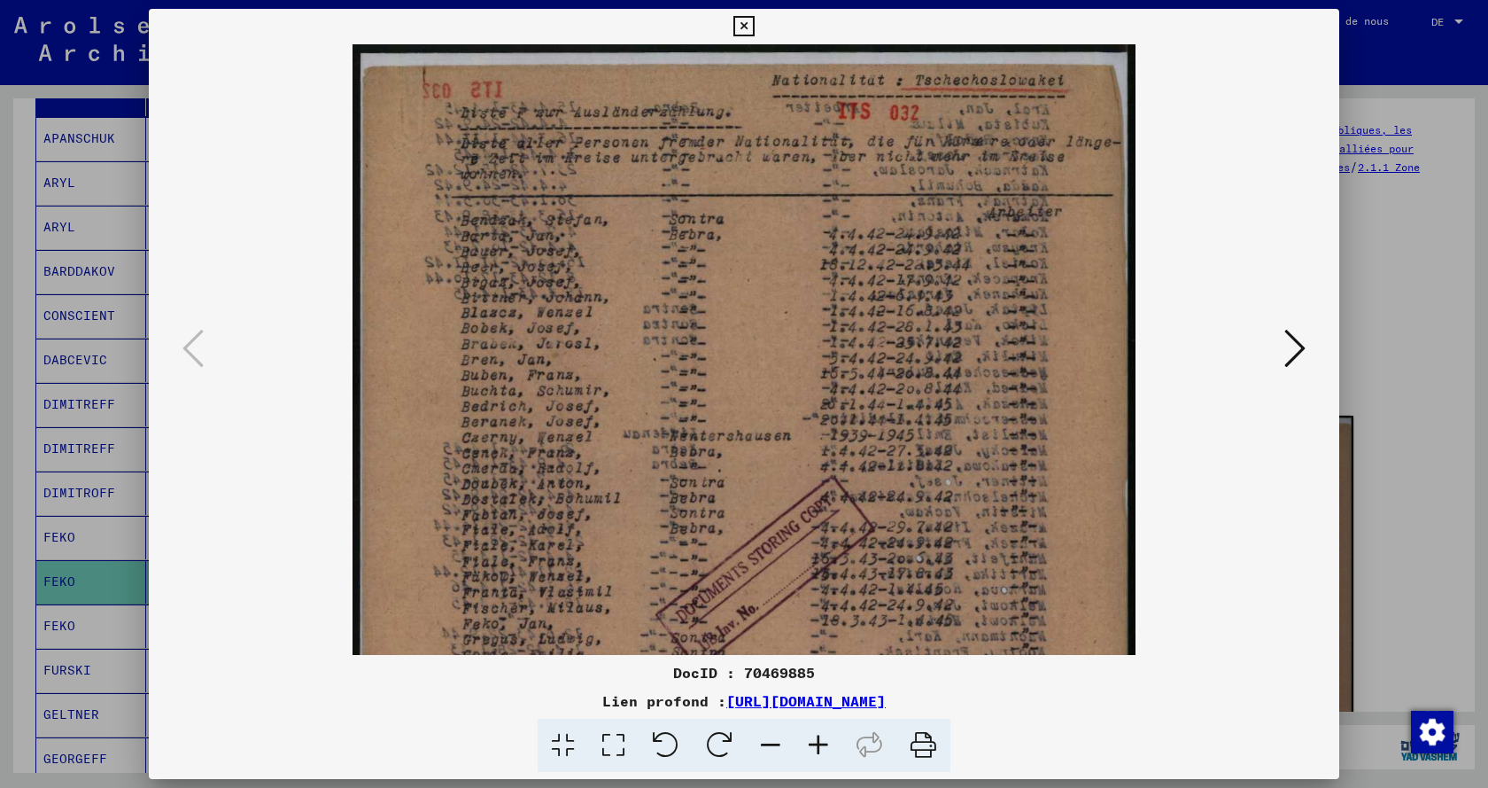
click at [822, 733] on icon at bounding box center [819, 746] width 48 height 54
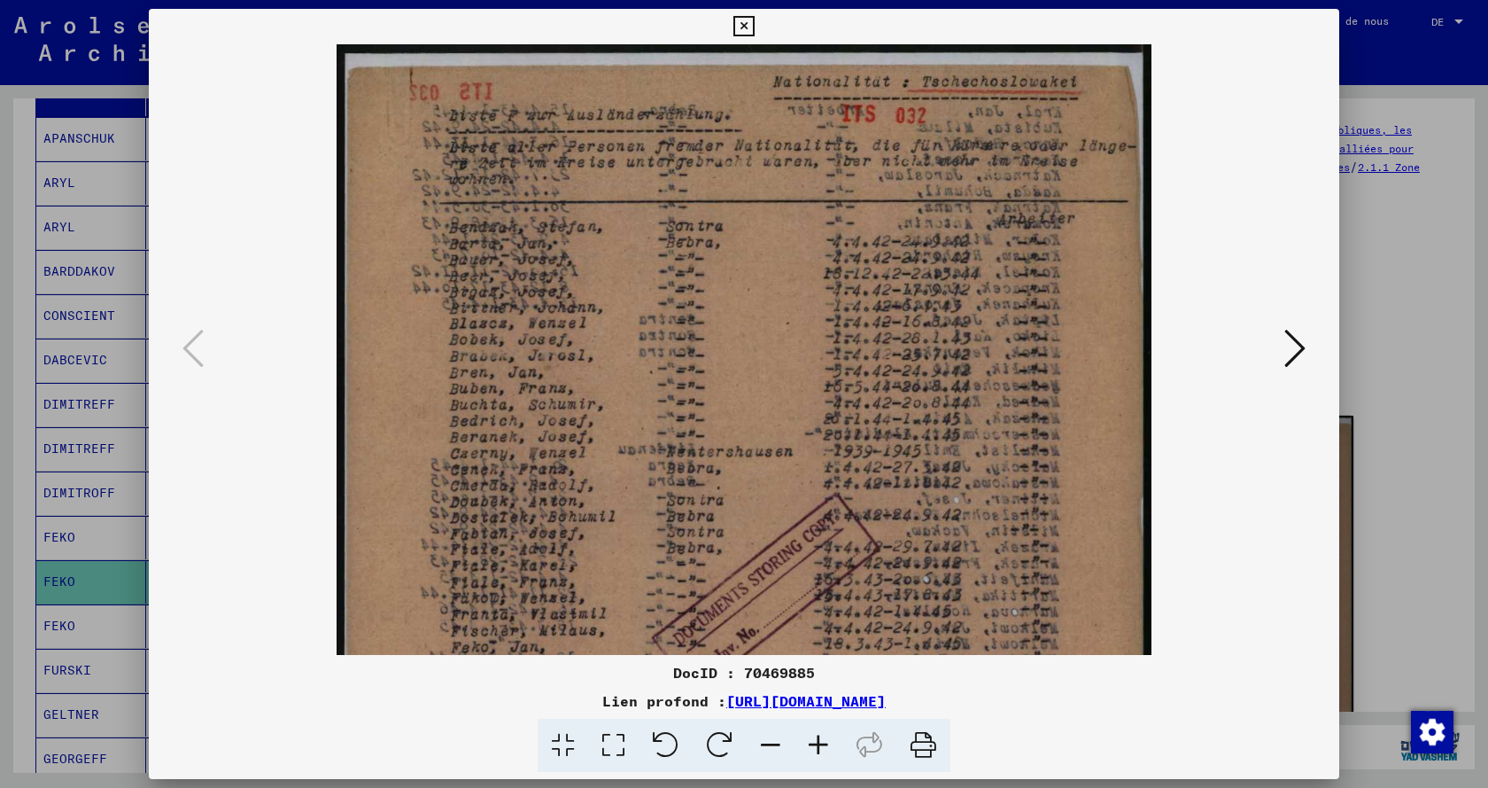
click at [822, 733] on icon at bounding box center [819, 746] width 48 height 54
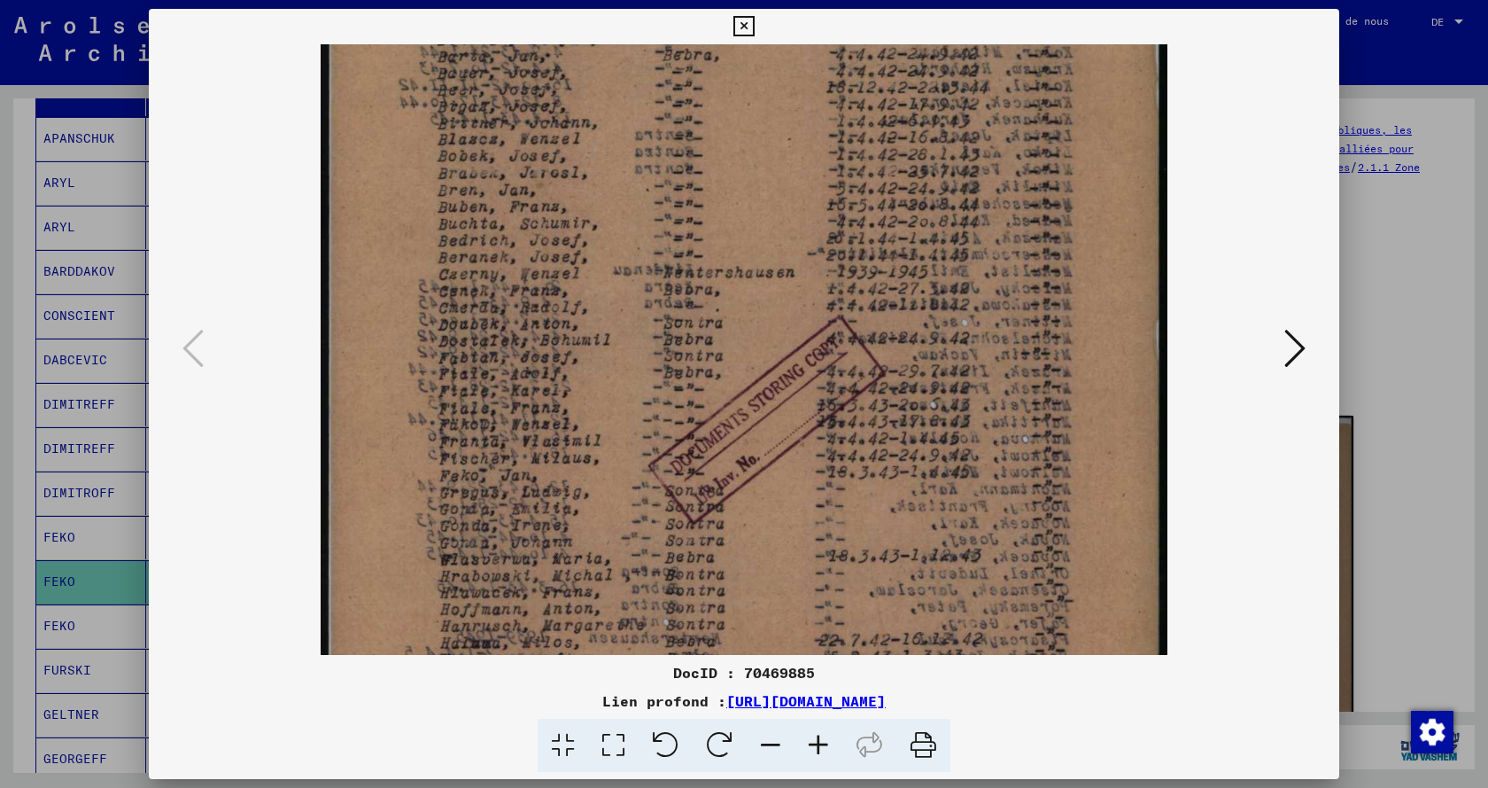
drag, startPoint x: 633, startPoint y: 504, endPoint x: 695, endPoint y: 303, distance: 210.2
click at [695, 303] on img at bounding box center [744, 442] width 847 height 1186
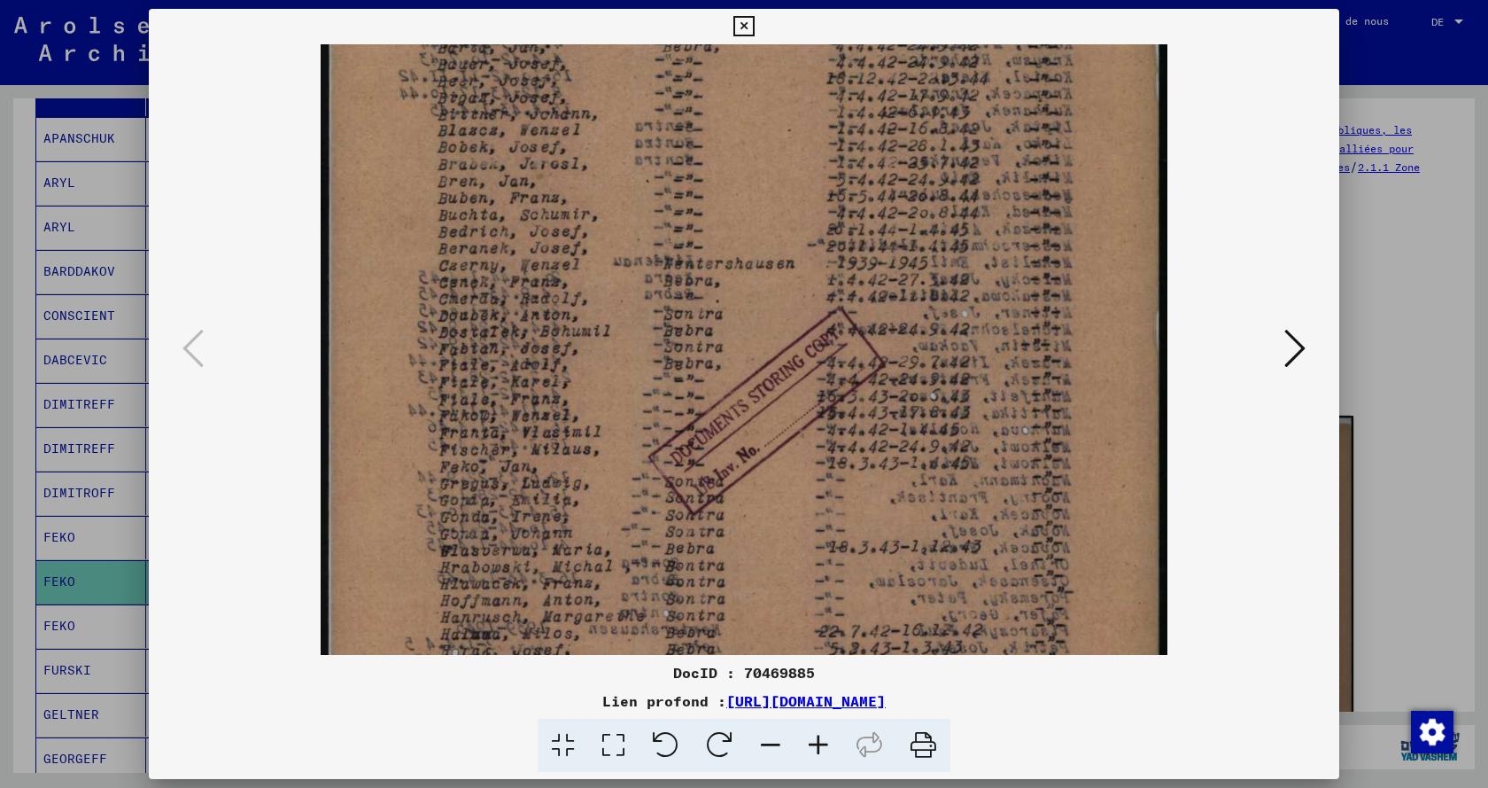
scroll to position [206, 0]
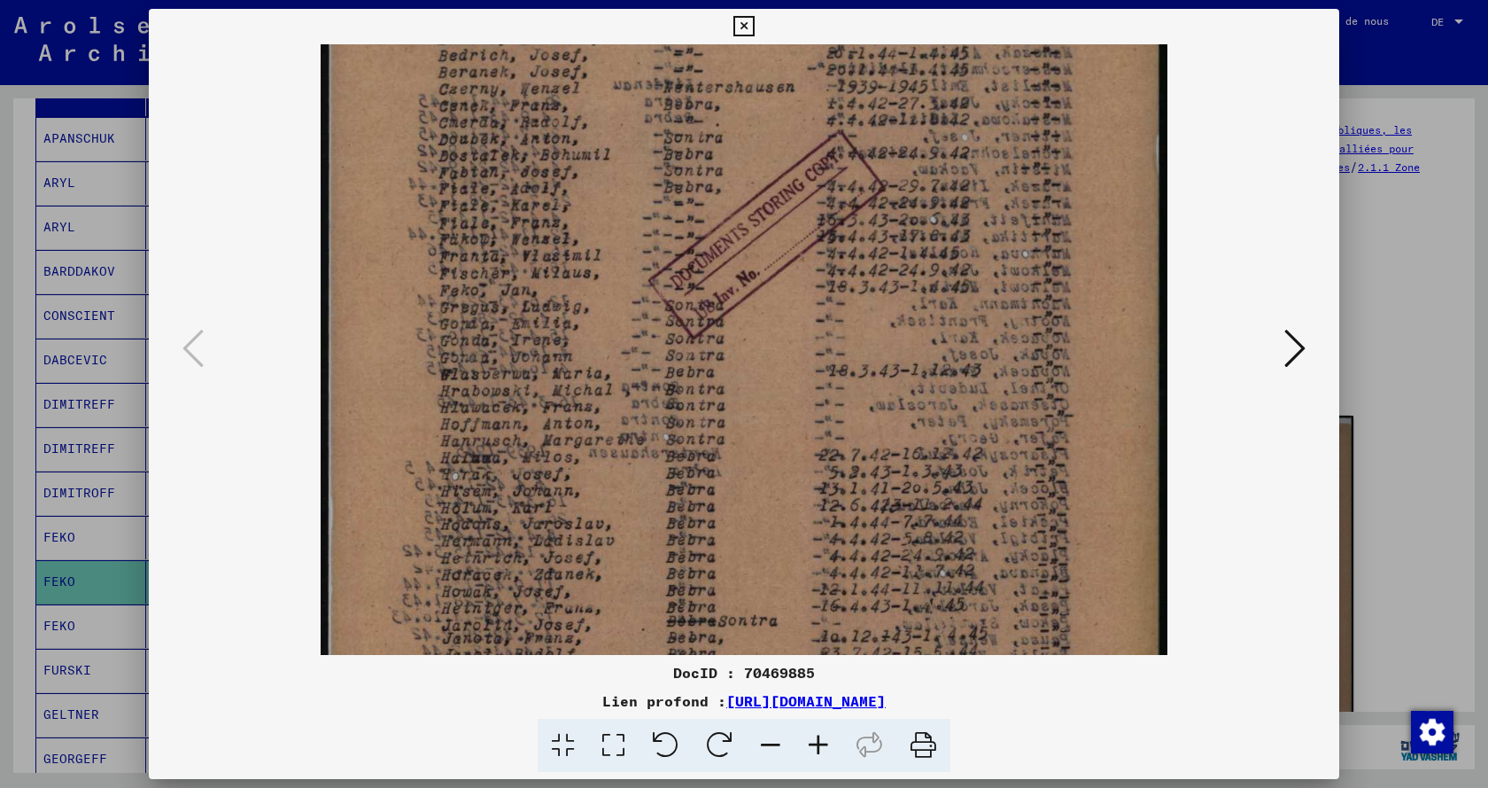
drag, startPoint x: 623, startPoint y: 508, endPoint x: 732, endPoint y: 329, distance: 209.5
click at [731, 331] on img at bounding box center [744, 257] width 847 height 1186
